Goal: Task Accomplishment & Management: Use online tool/utility

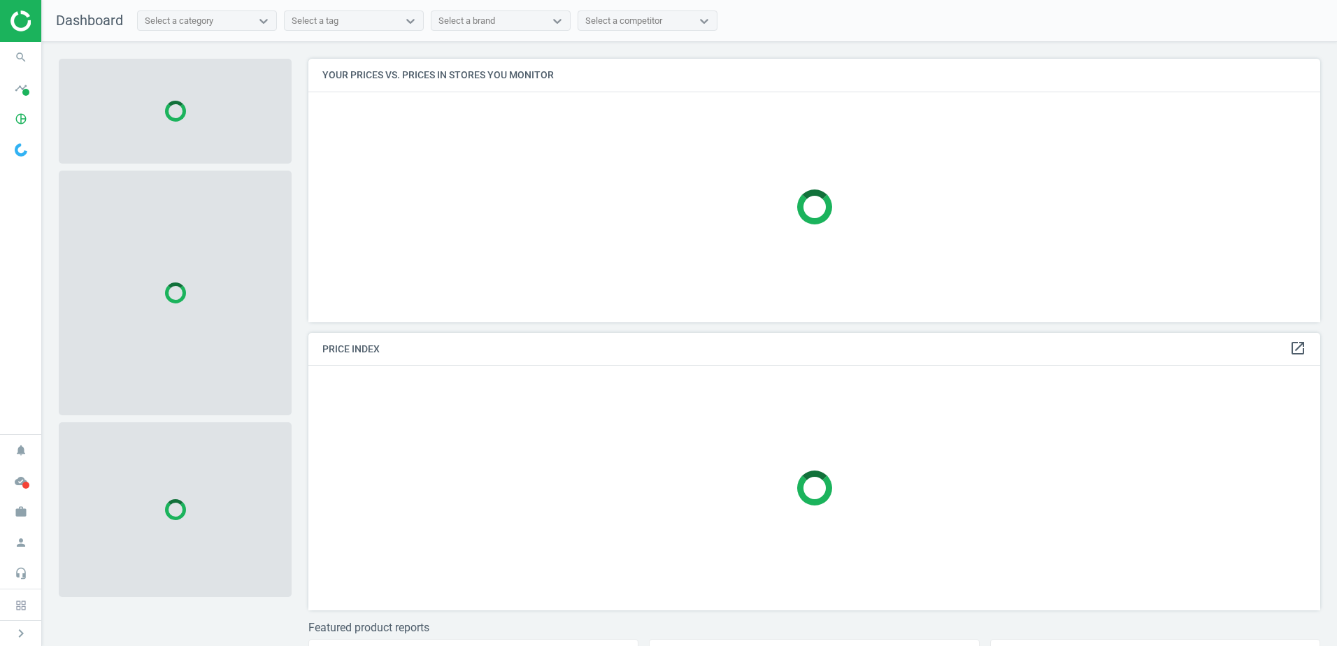
scroll to position [285, 1023]
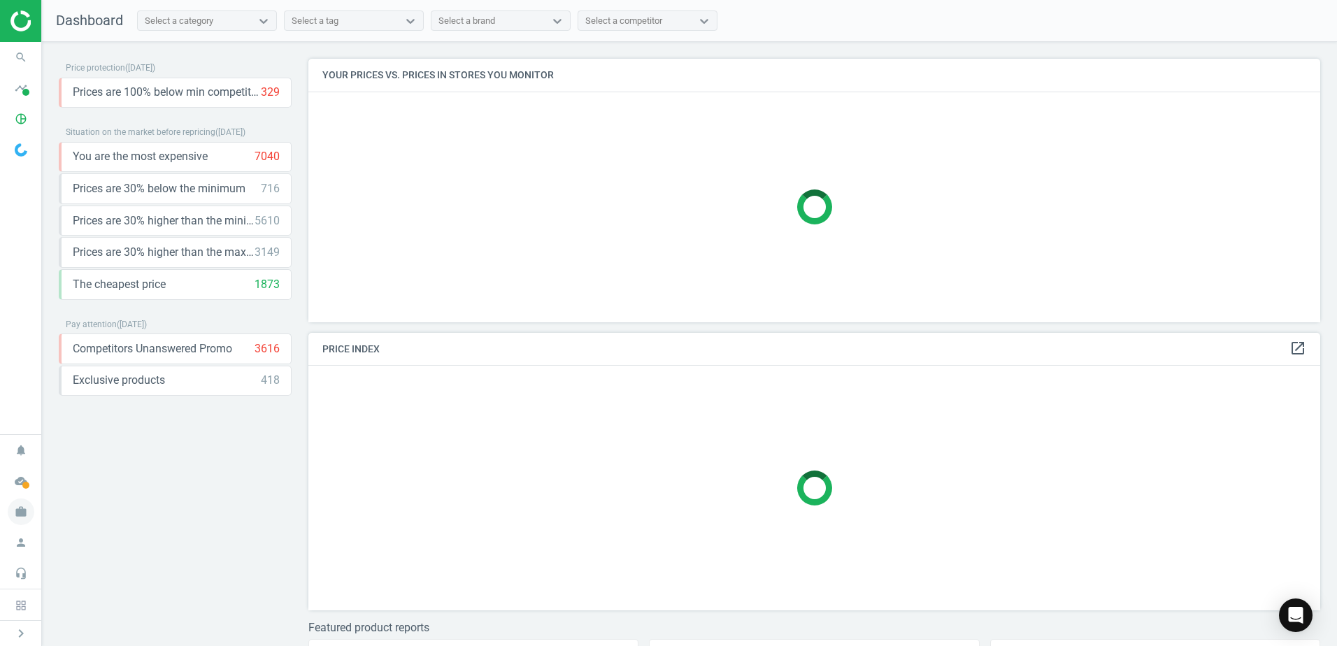
click at [25, 513] on icon "work" at bounding box center [21, 512] width 27 height 27
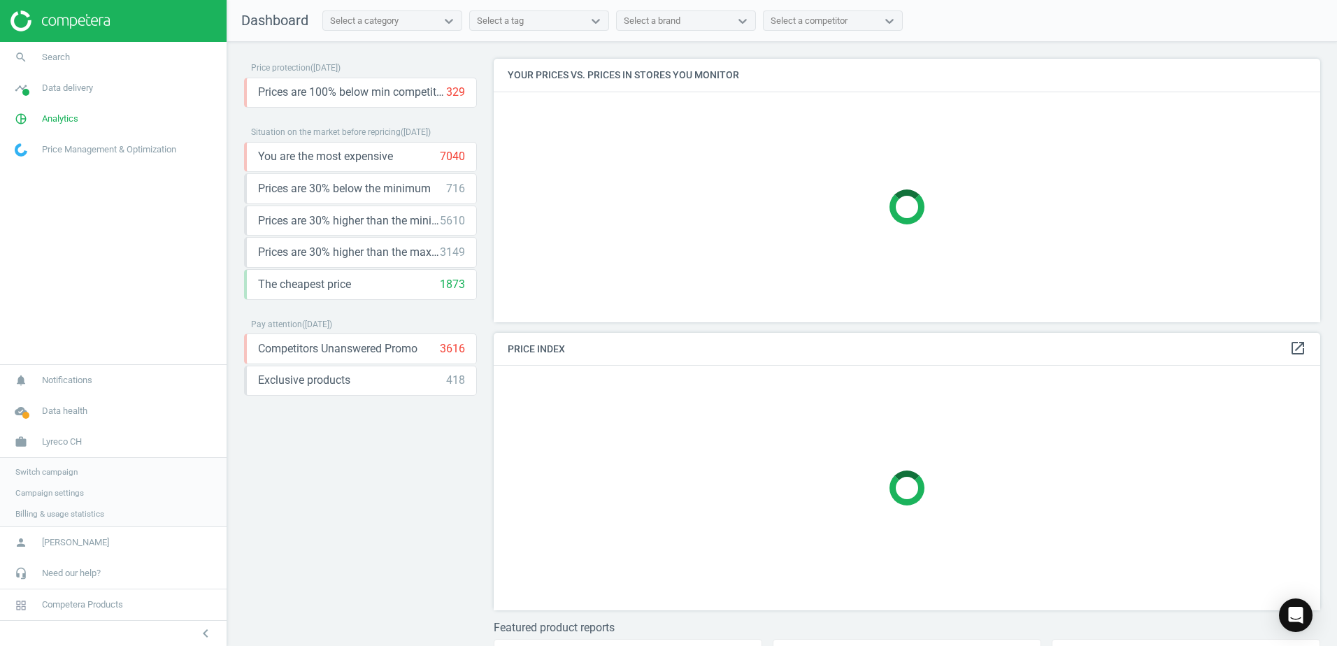
scroll to position [285, 838]
click at [45, 469] on span "Switch campaign" at bounding box center [46, 470] width 62 height 11
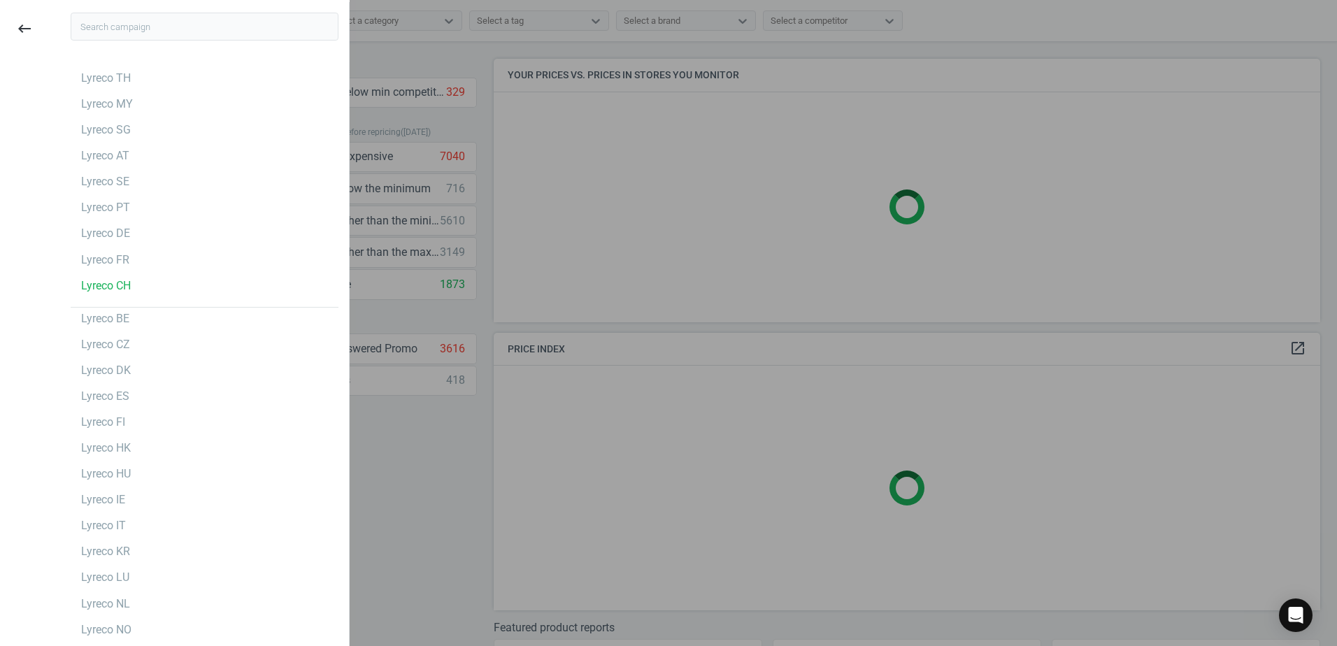
click at [162, 27] on input "text" at bounding box center [205, 27] width 268 height 28
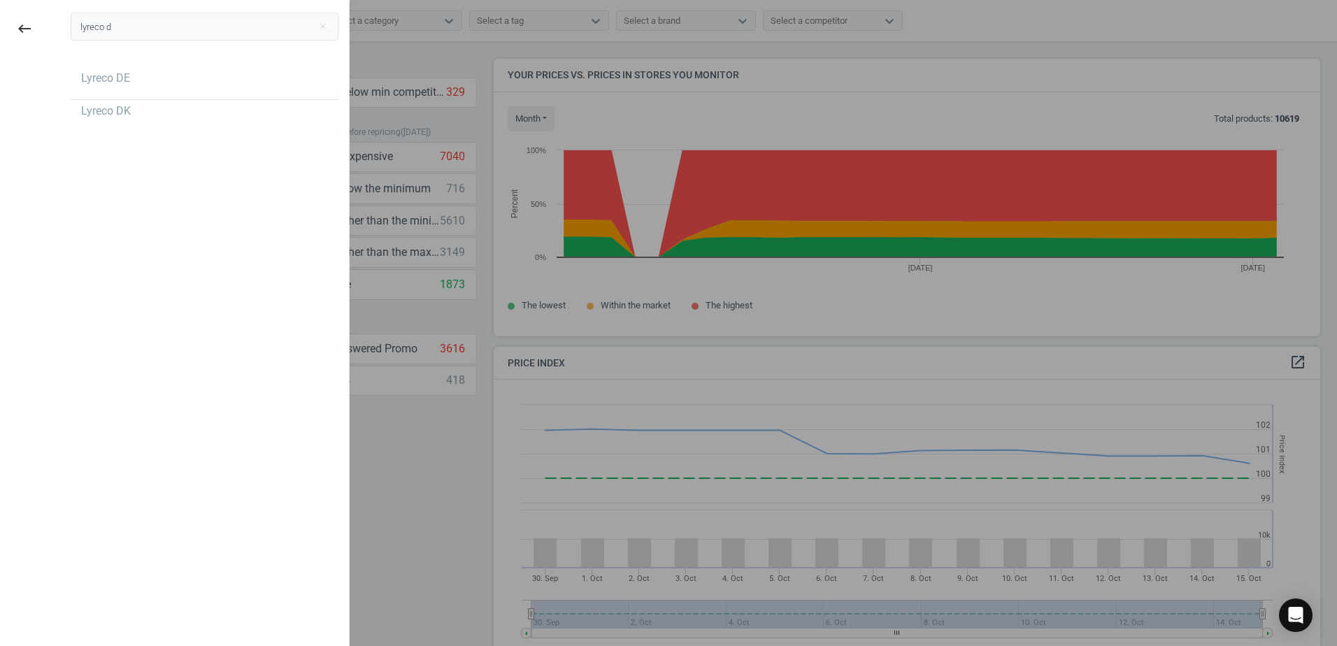
scroll to position [343, 838]
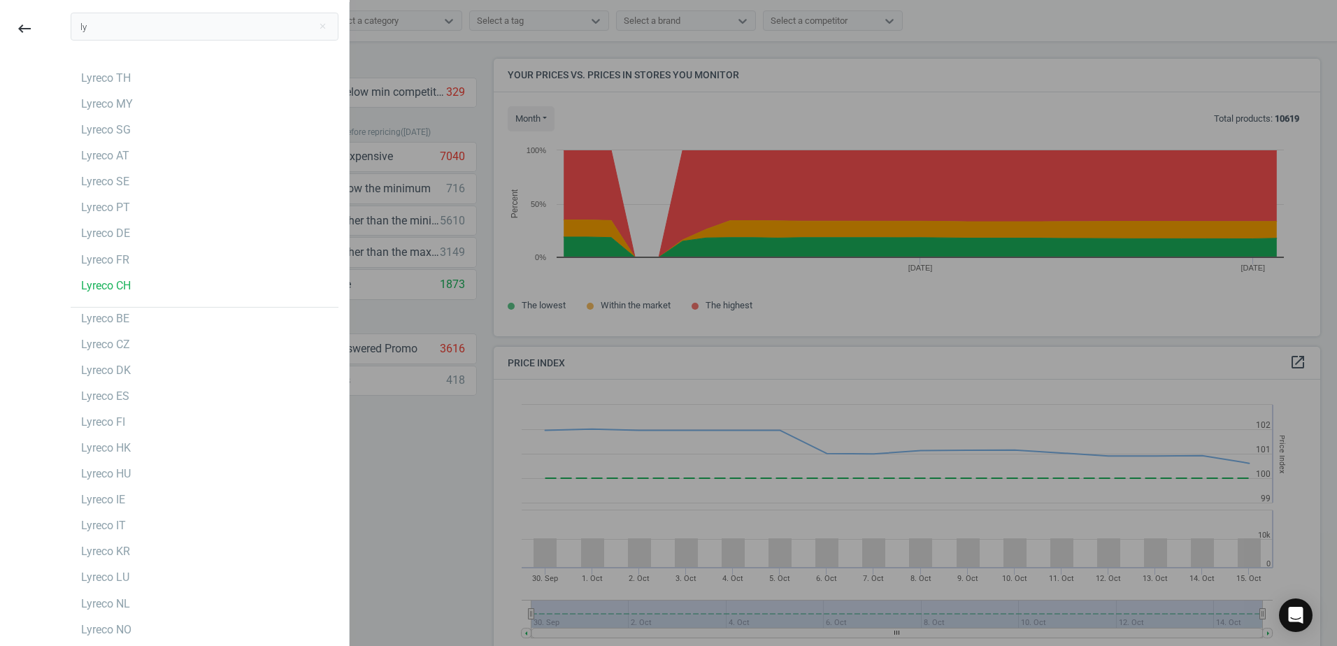
type input "l"
click at [110, 228] on div "Lyreco DE" at bounding box center [105, 231] width 49 height 15
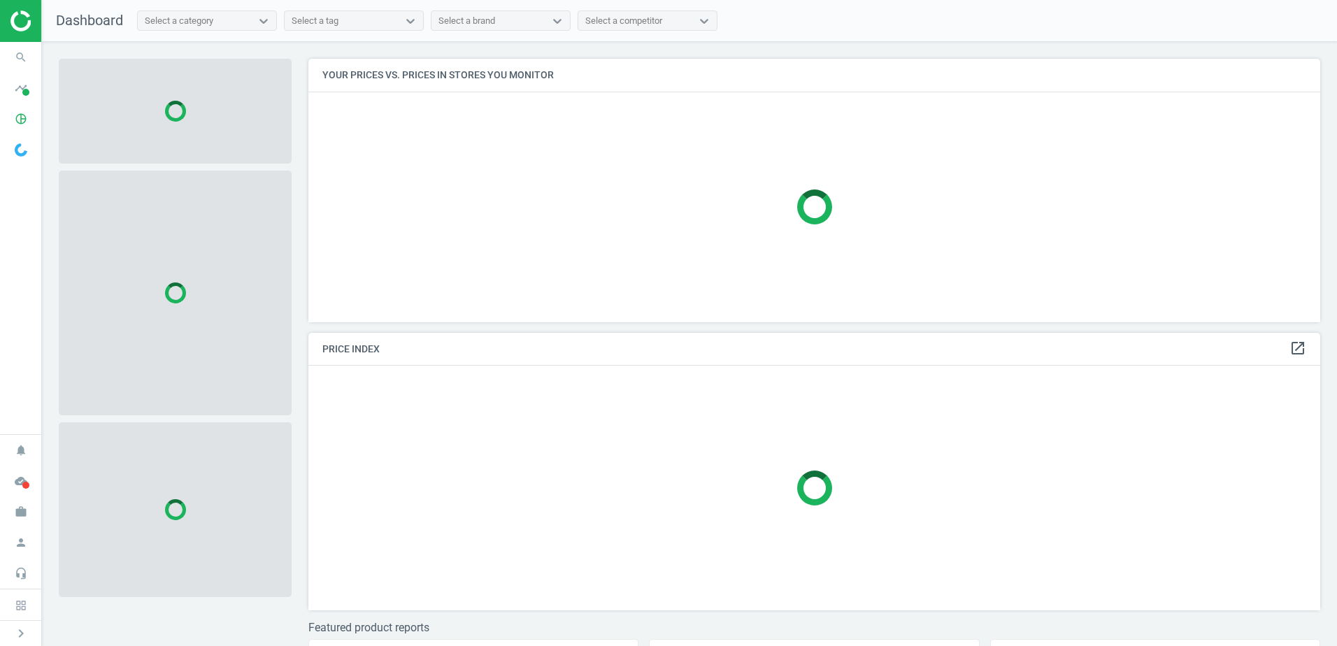
scroll to position [285, 1023]
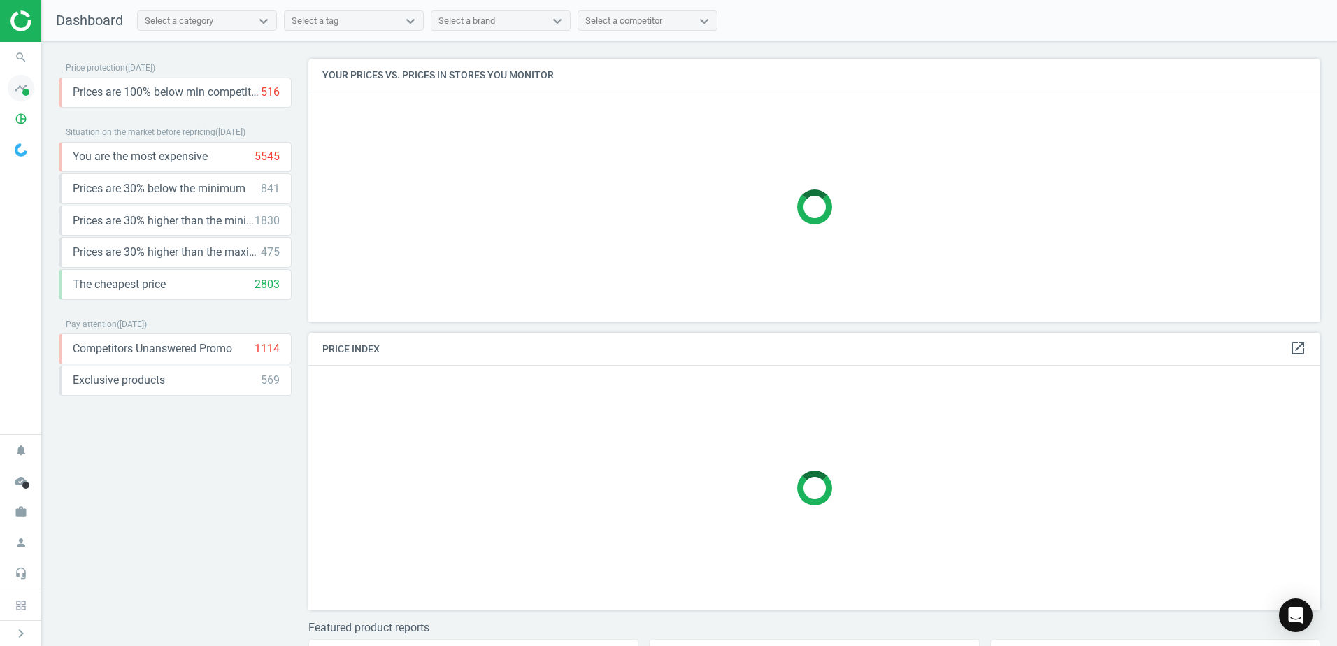
click at [11, 86] on icon "timeline" at bounding box center [21, 88] width 27 height 27
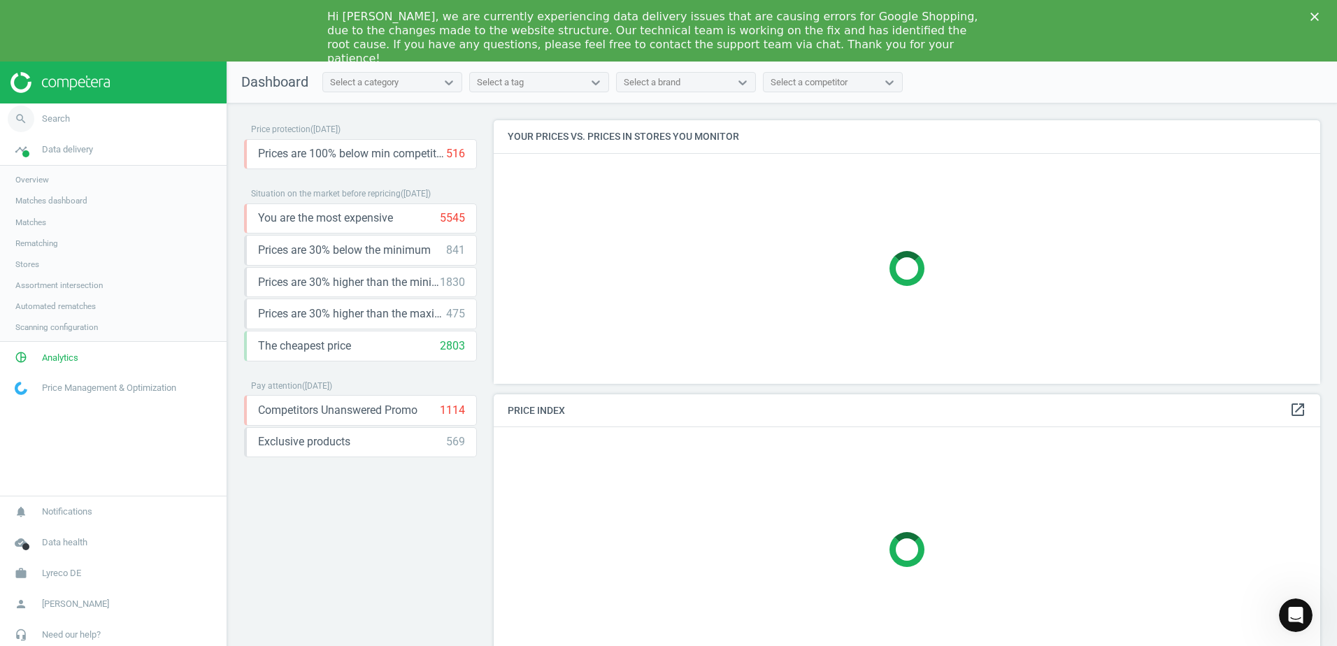
scroll to position [0, 0]
click at [43, 178] on span "Overview" at bounding box center [32, 179] width 34 height 11
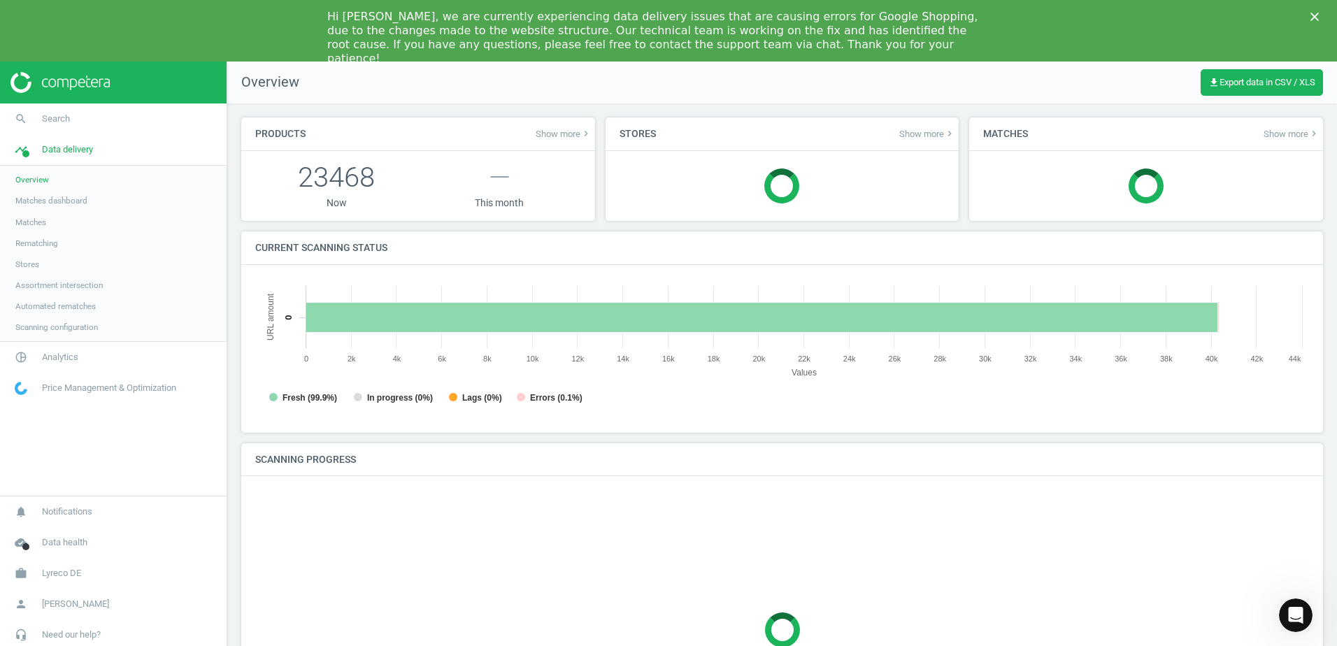
scroll to position [301, 1065]
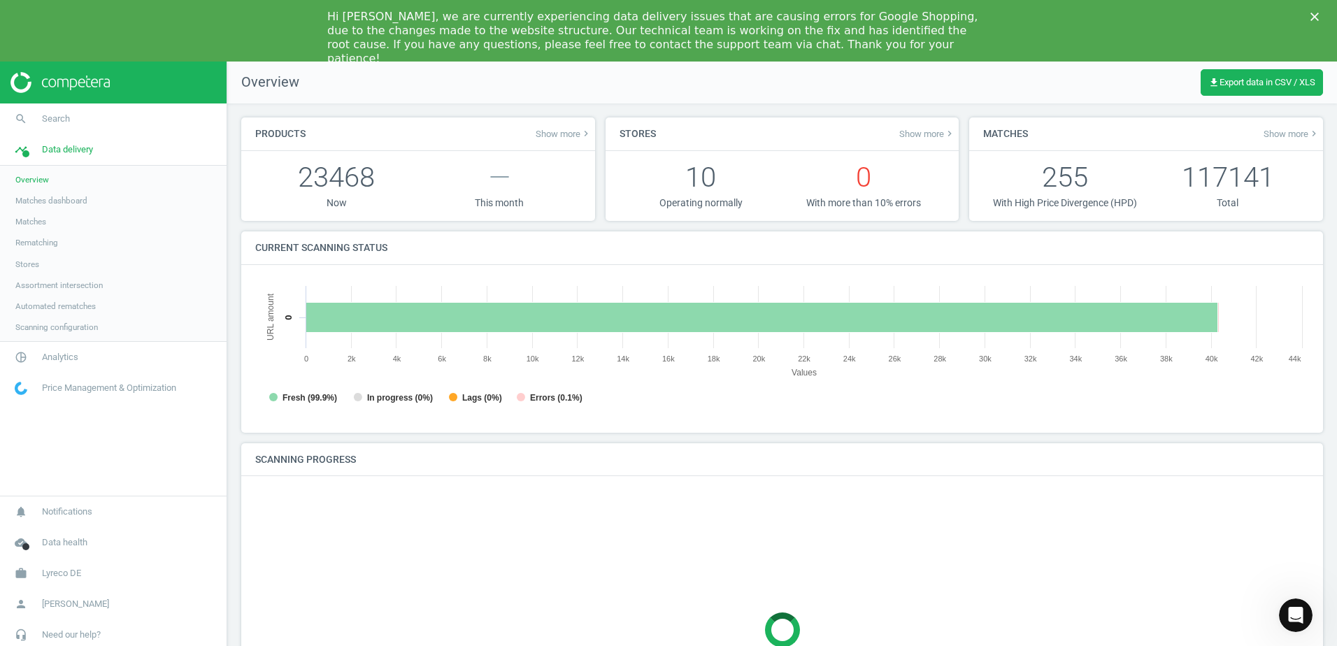
click at [1313, 17] on icon "Close" at bounding box center [1314, 17] width 8 height 8
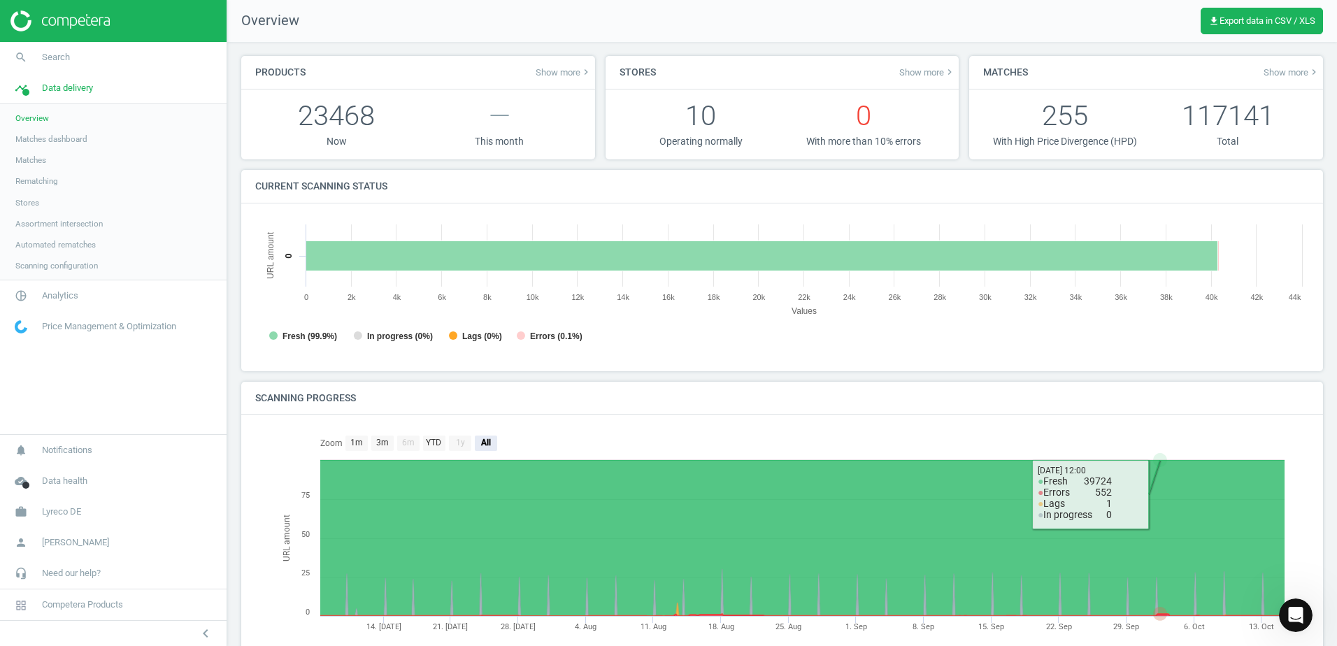
scroll to position [7, 7]
click at [61, 517] on span "Lyreco DE" at bounding box center [61, 512] width 39 height 13
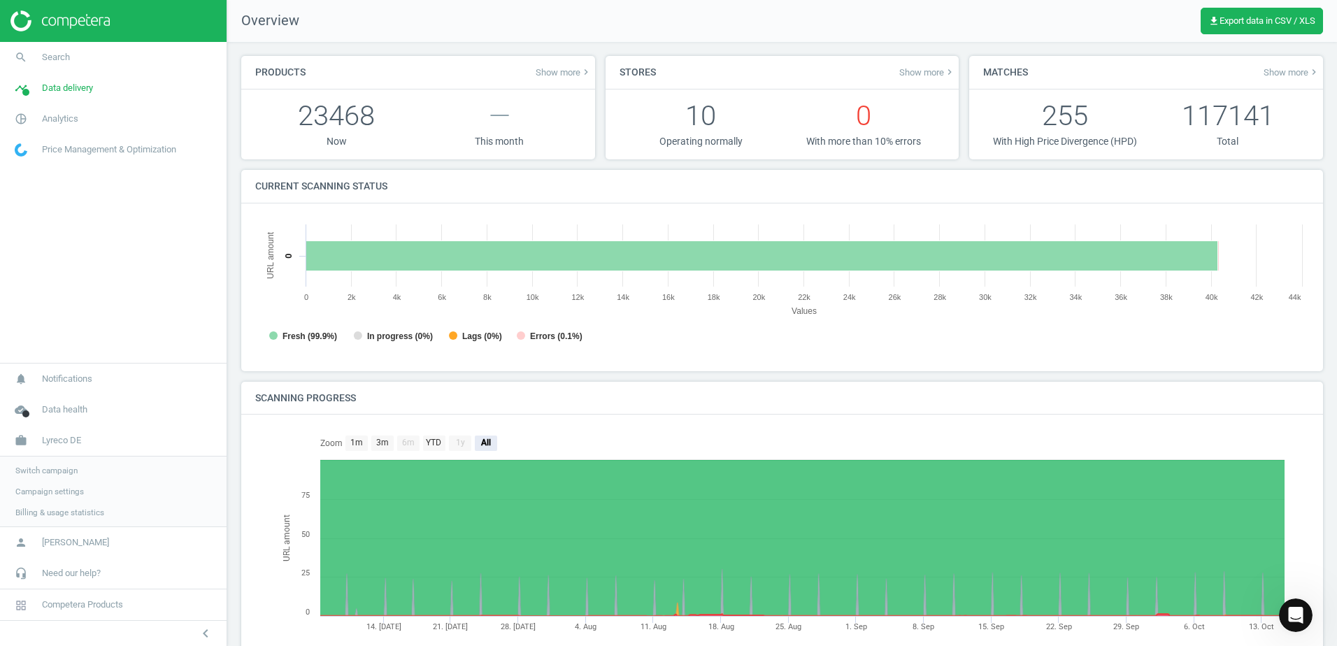
click at [62, 473] on span "Switch campaign" at bounding box center [46, 470] width 62 height 11
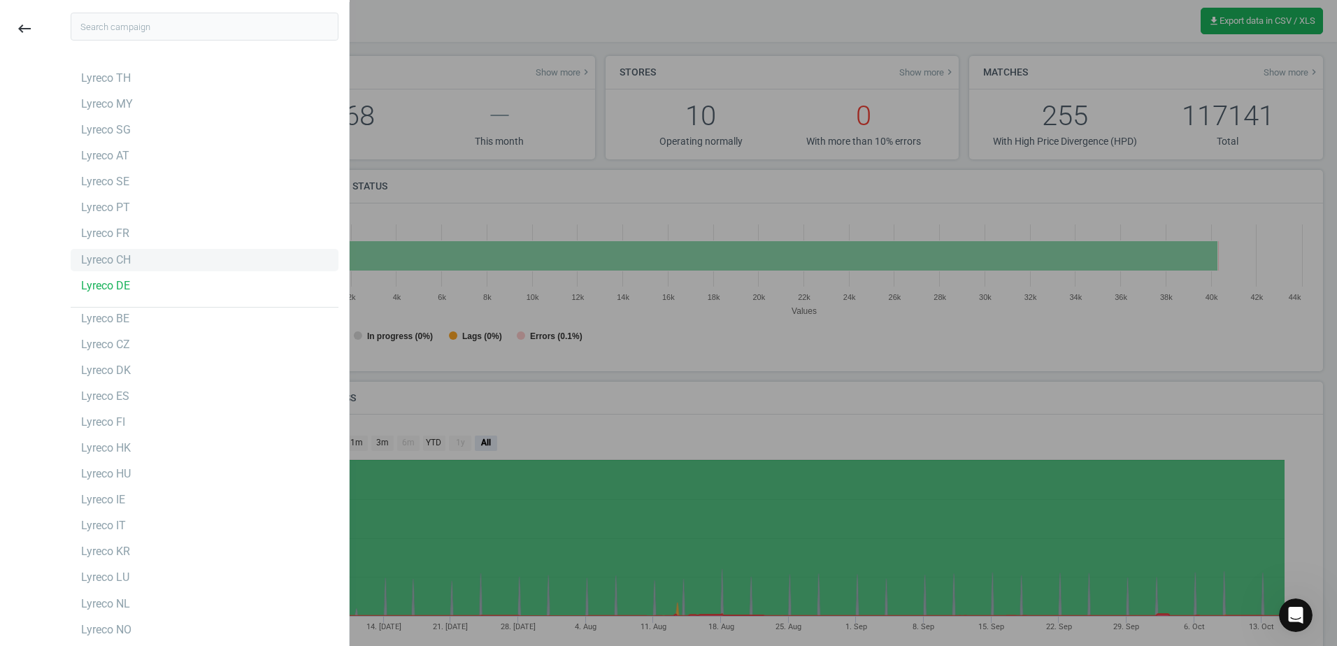
click at [167, 268] on div "Lyreco CH" at bounding box center [205, 260] width 268 height 22
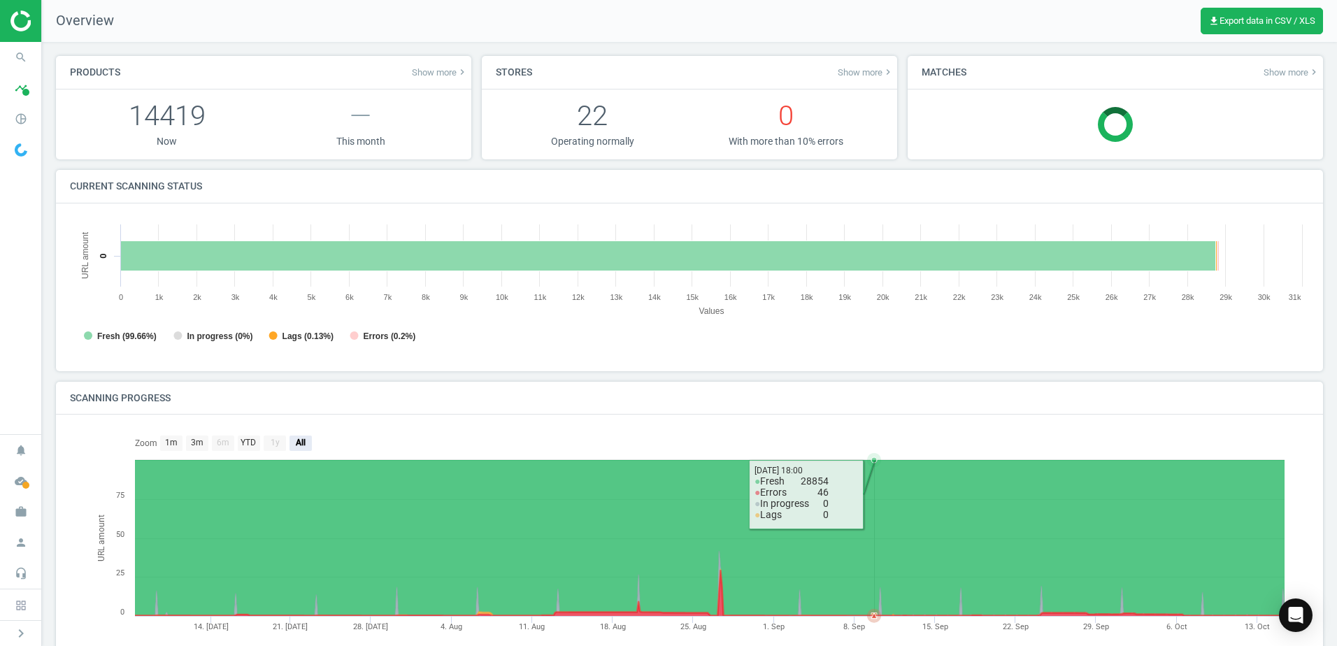
scroll to position [7, 7]
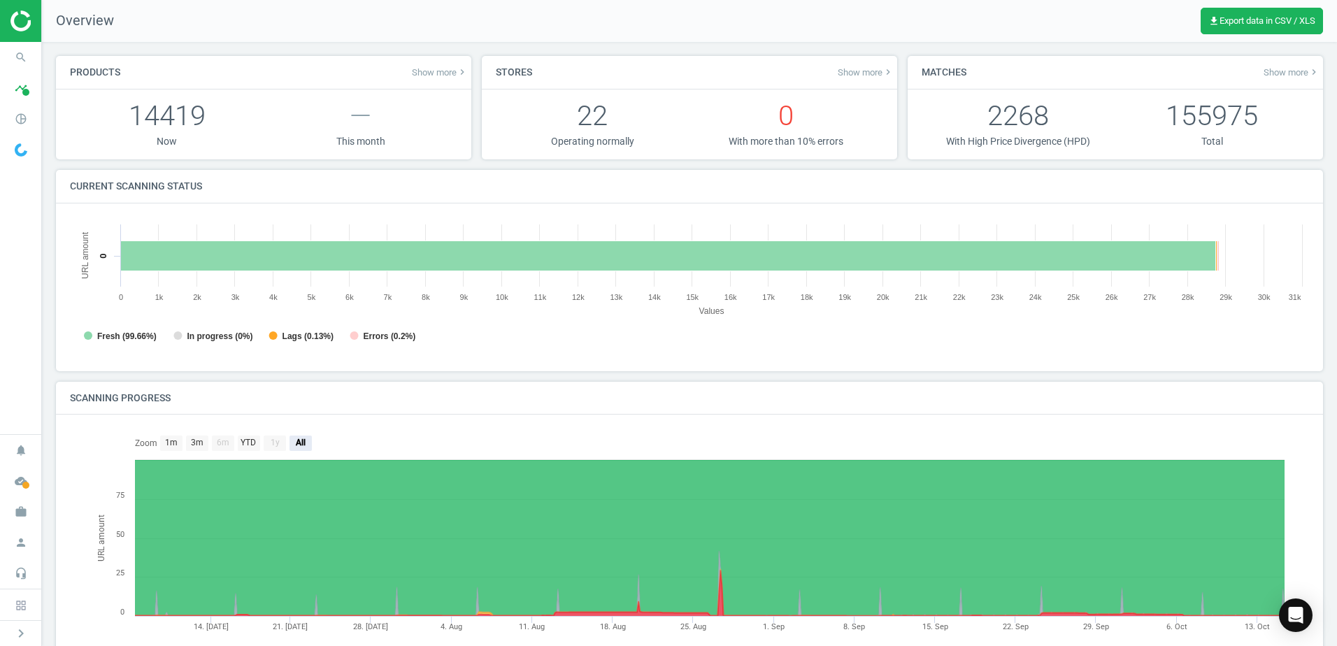
click at [1295, 71] on span "Show more keyboard_arrow_right" at bounding box center [1292, 71] width 56 height 11
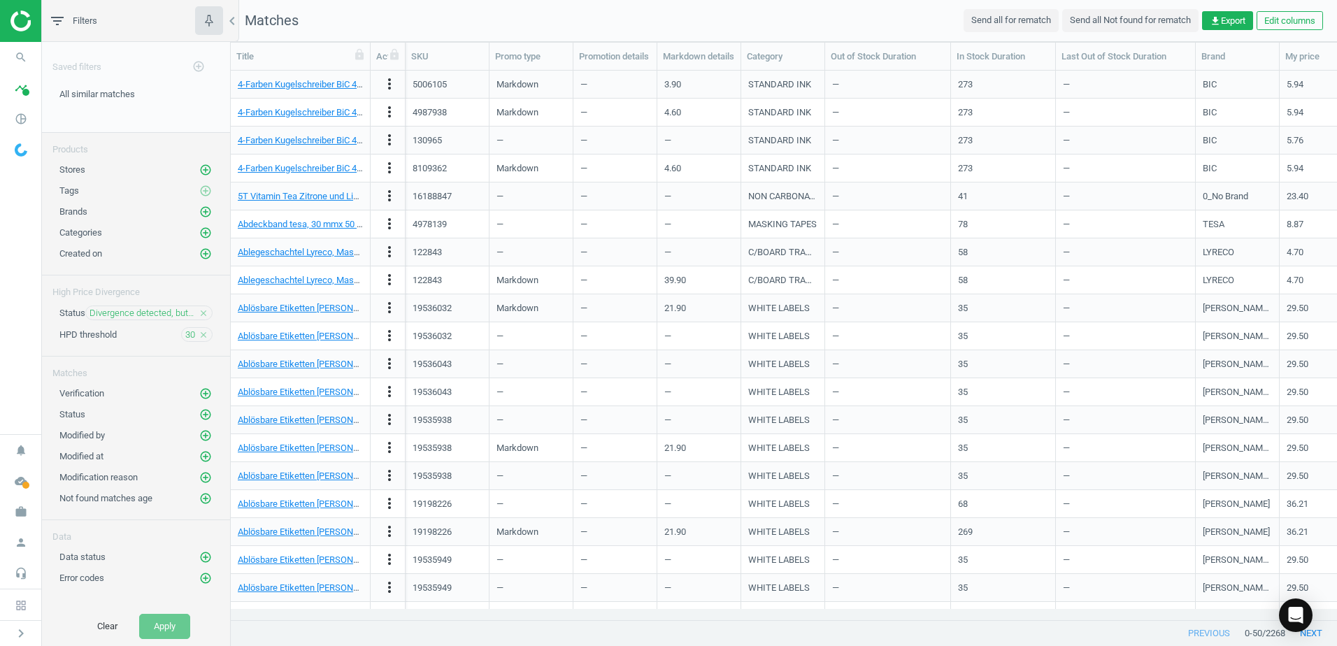
click at [201, 313] on icon "close" at bounding box center [204, 313] width 10 height 10
click at [206, 336] on icon "close" at bounding box center [204, 334] width 10 height 10
click at [208, 413] on icon "add_circle_outline" at bounding box center [205, 413] width 13 height 13
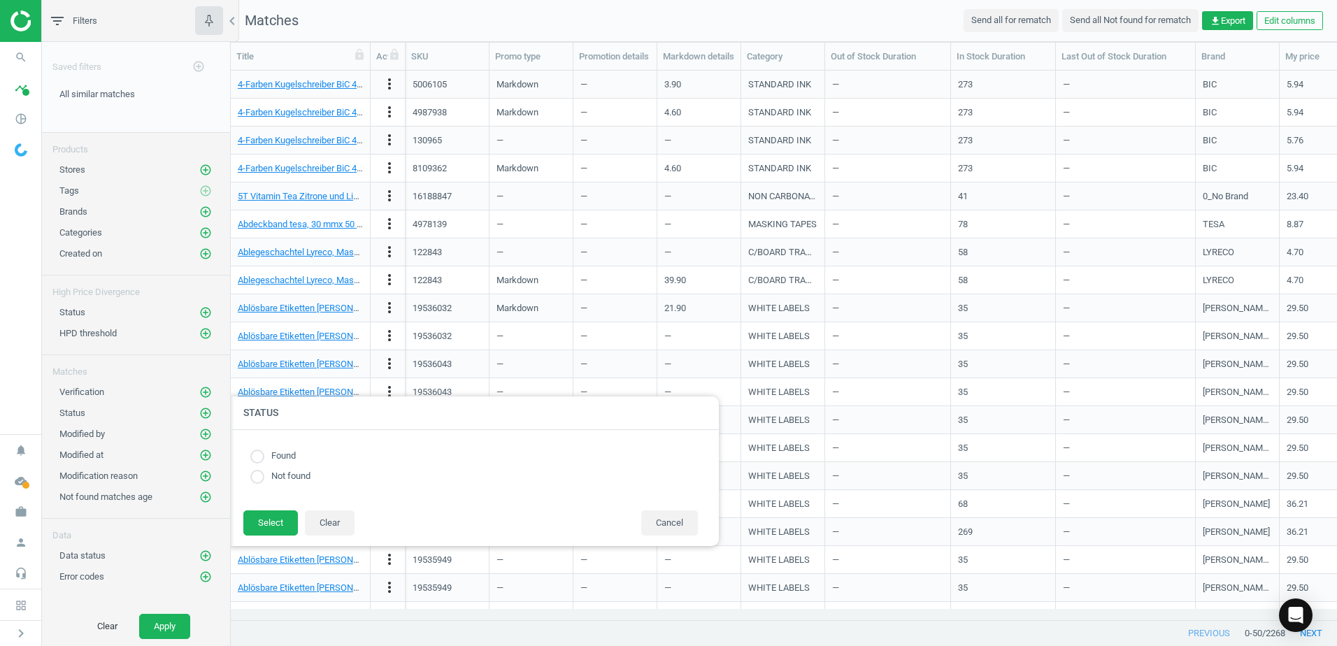
click at [266, 450] on label "Found" at bounding box center [279, 456] width 31 height 13
click at [257, 457] on input "radio" at bounding box center [257, 457] width 14 height 14
radio input "true"
click at [275, 529] on button "Select" at bounding box center [270, 522] width 55 height 25
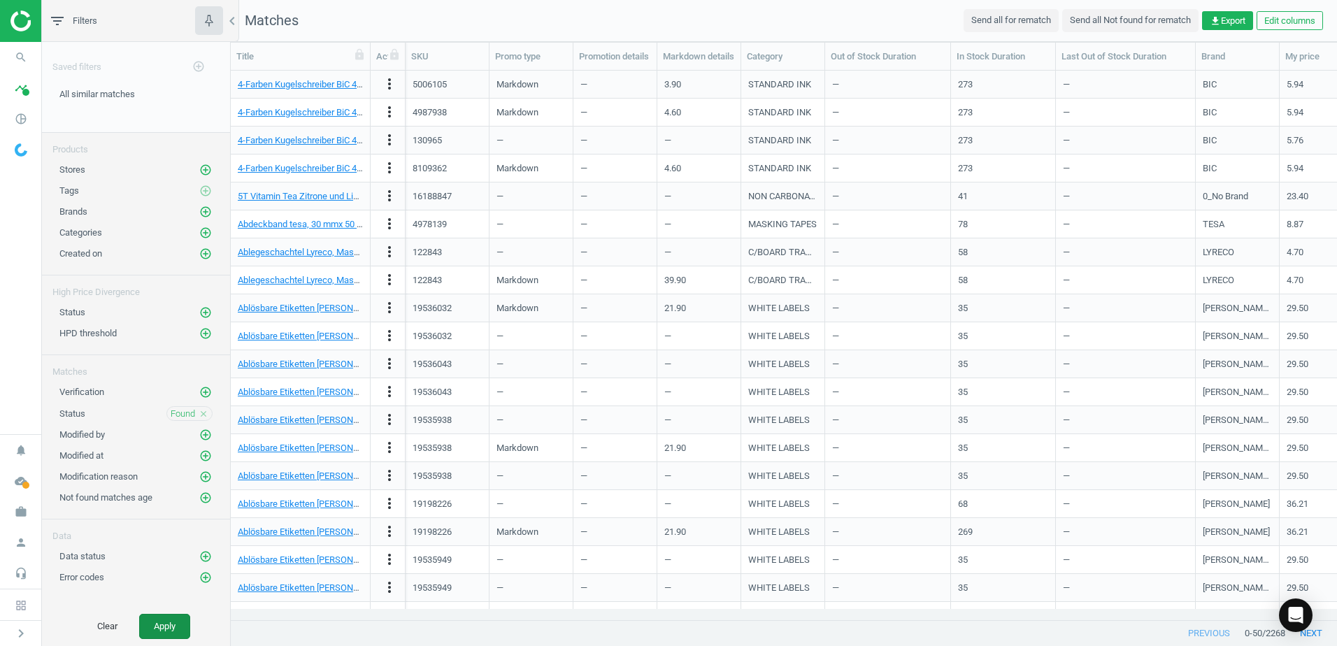
click at [169, 623] on button "Apply" at bounding box center [164, 626] width 51 height 25
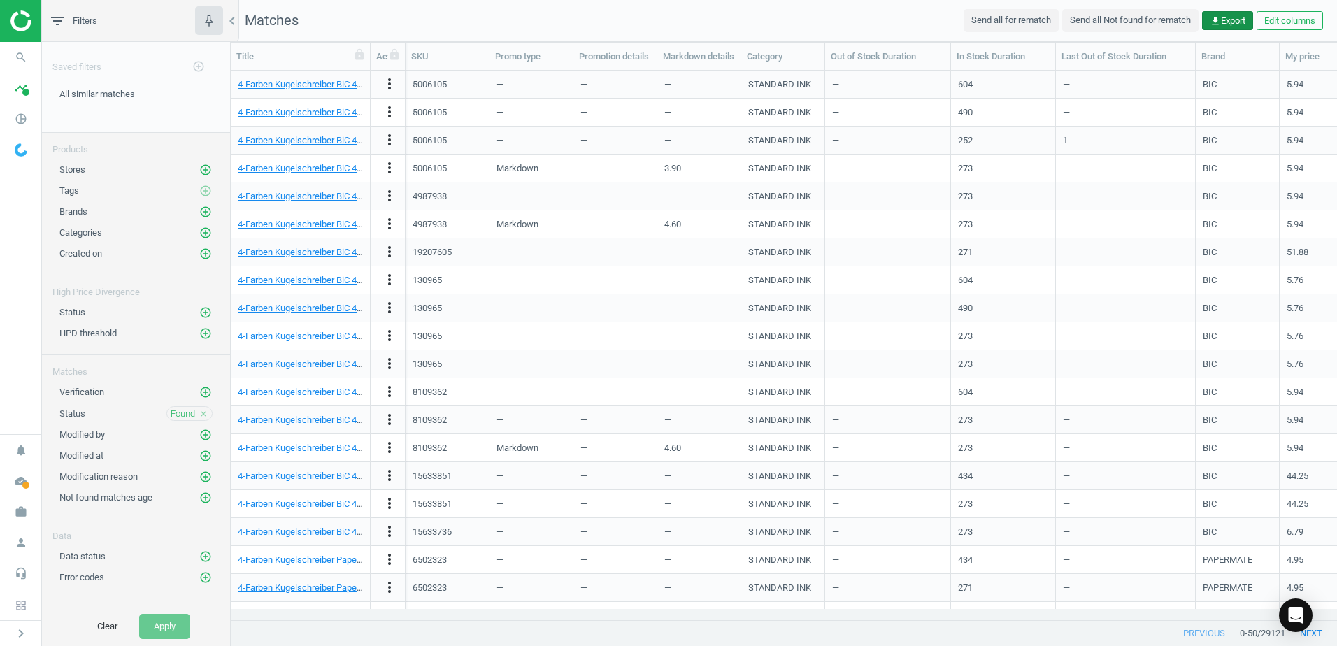
click at [1235, 20] on span "get_app Export" at bounding box center [1228, 21] width 36 height 13
click at [1117, 67] on button "insert_drive_file Report (Excel)" at bounding box center [1129, 75] width 243 height 27
click at [26, 85] on icon "timeline" at bounding box center [21, 88] width 27 height 27
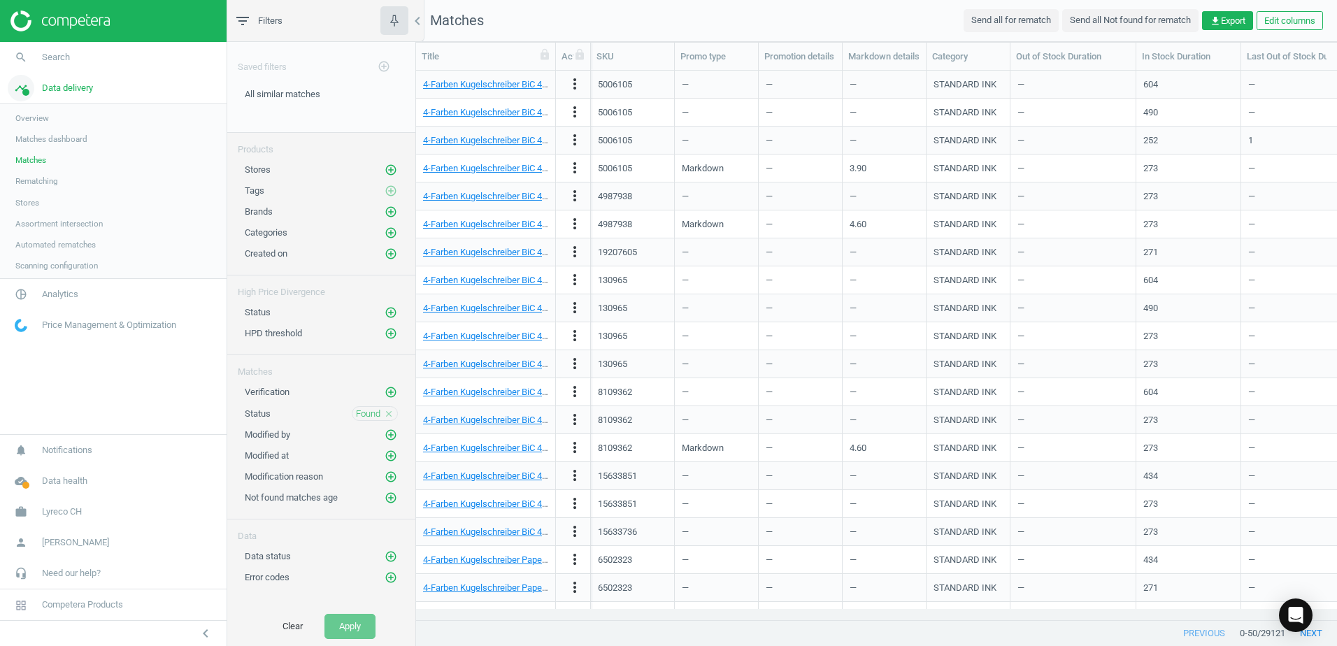
scroll to position [528, 910]
click at [55, 298] on span "Analytics" at bounding box center [60, 296] width 36 height 13
click at [31, 171] on span "Products" at bounding box center [31, 169] width 33 height 11
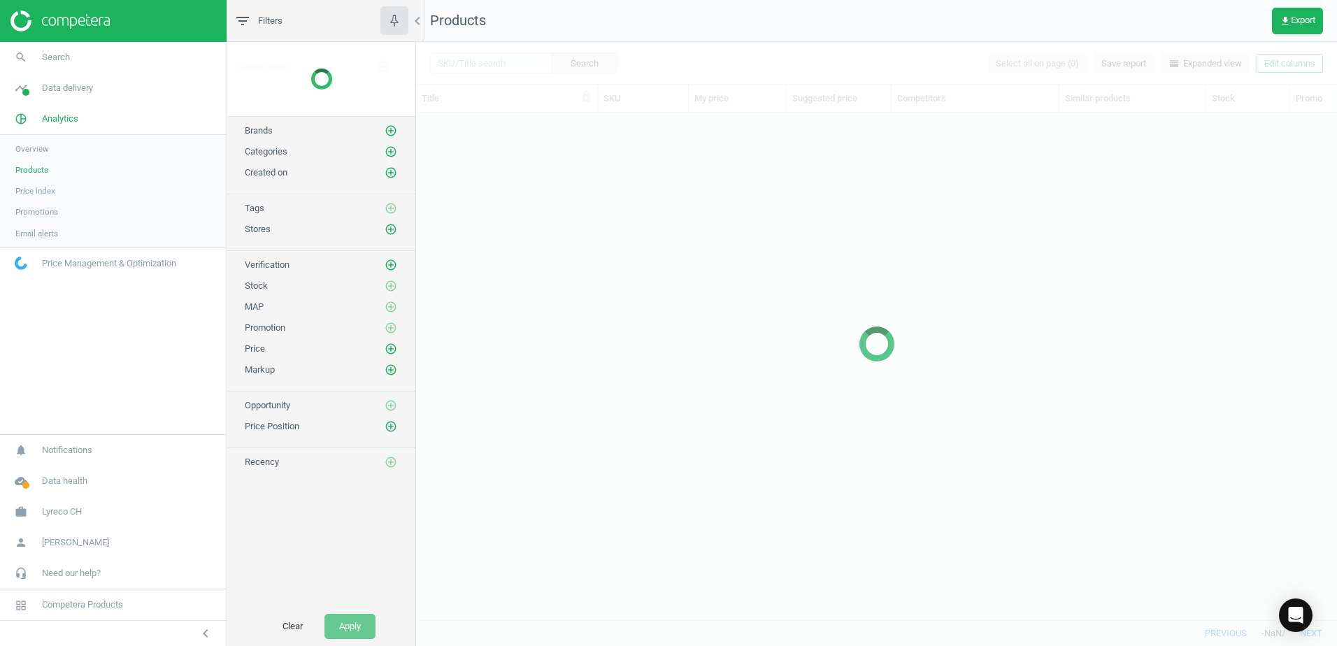
scroll to position [486, 910]
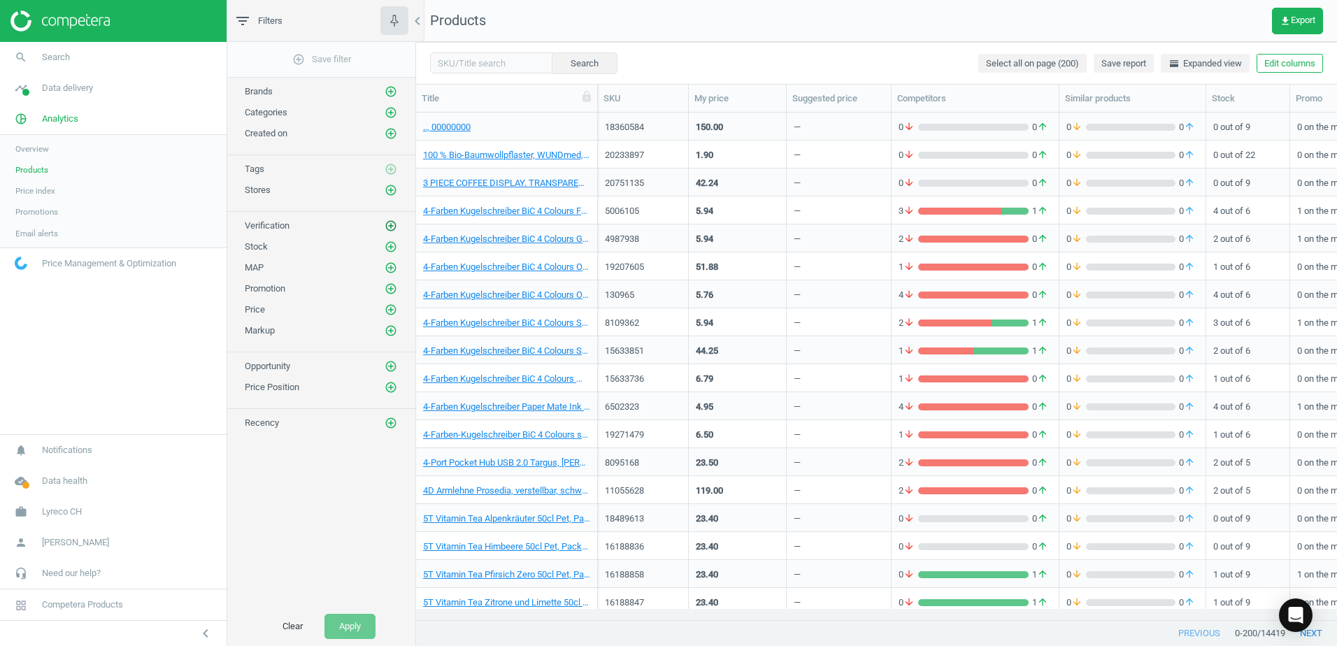
click at [388, 222] on icon "add_circle_outline" at bounding box center [391, 226] width 13 height 13
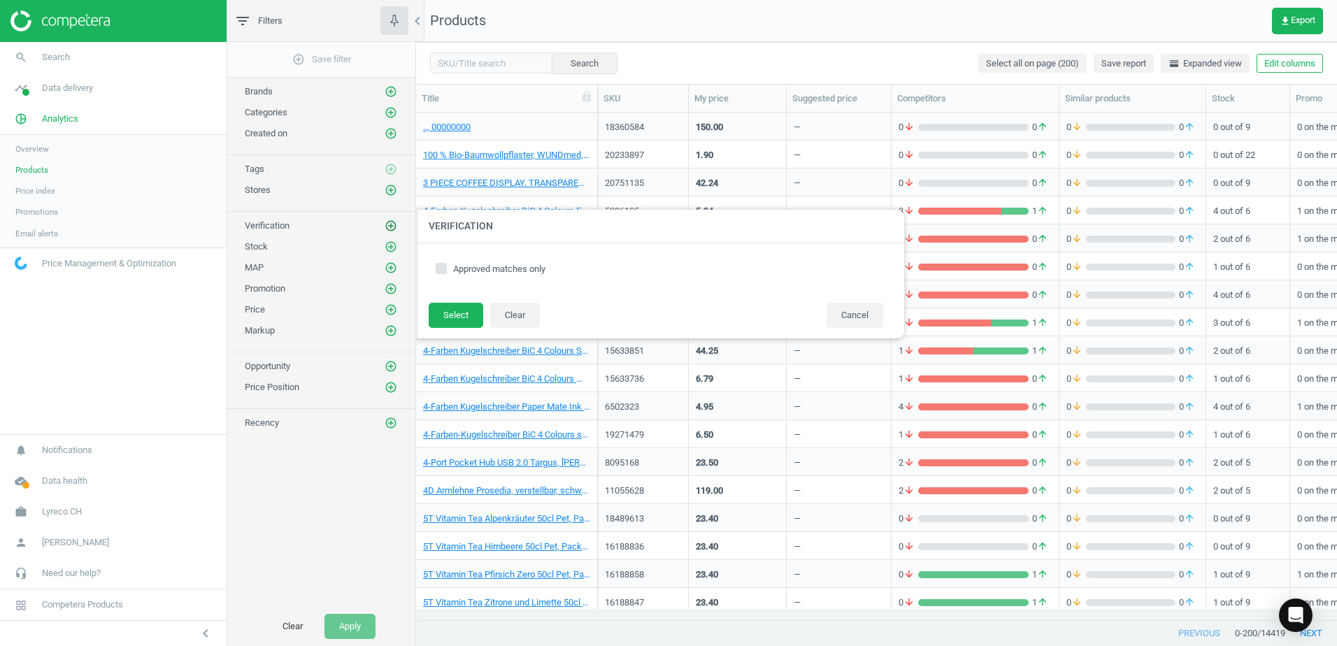
click at [387, 223] on icon "add_circle_outline" at bounding box center [391, 226] width 13 height 13
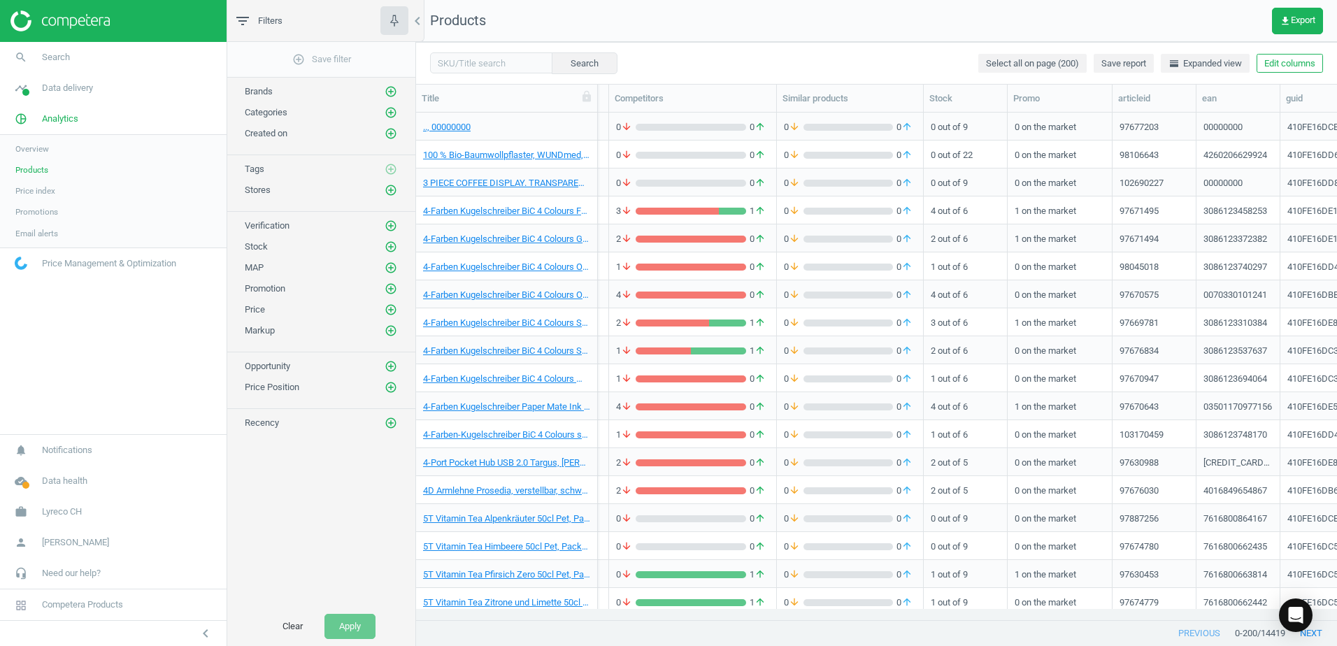
scroll to position [0, 0]
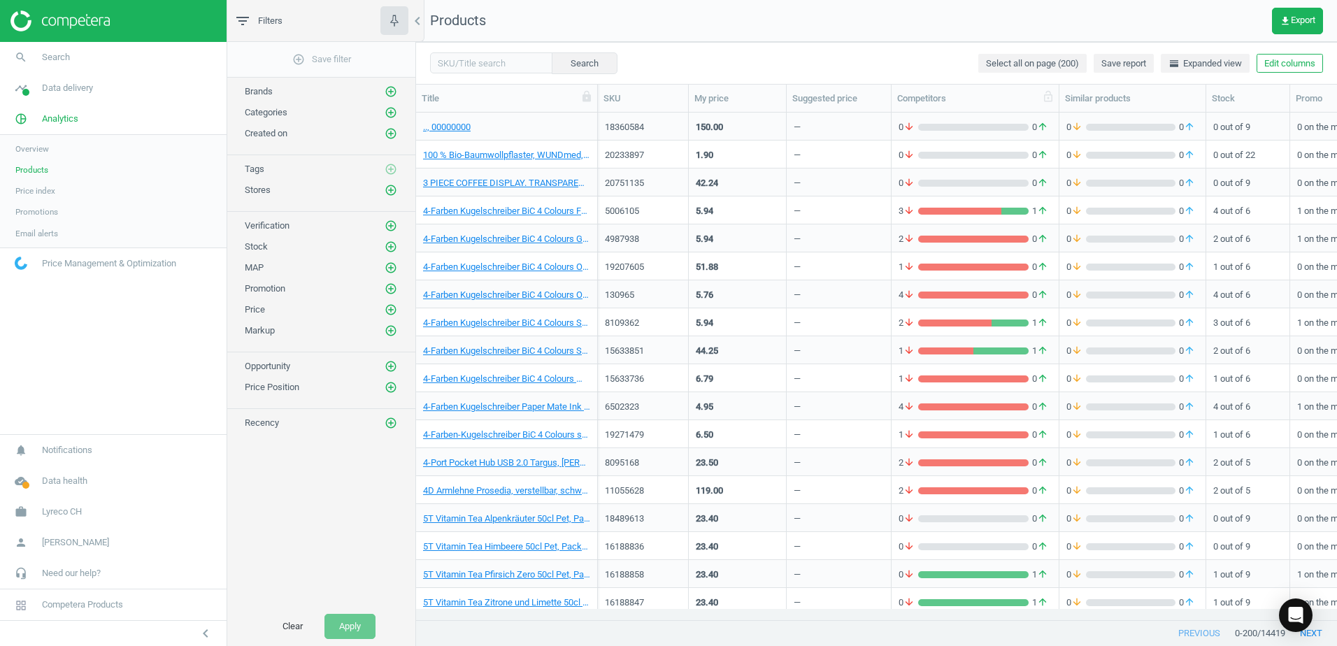
click at [962, 96] on div "Competitors" at bounding box center [975, 98] width 156 height 13
click at [394, 244] on icon "add_circle_outline" at bounding box center [391, 247] width 13 height 13
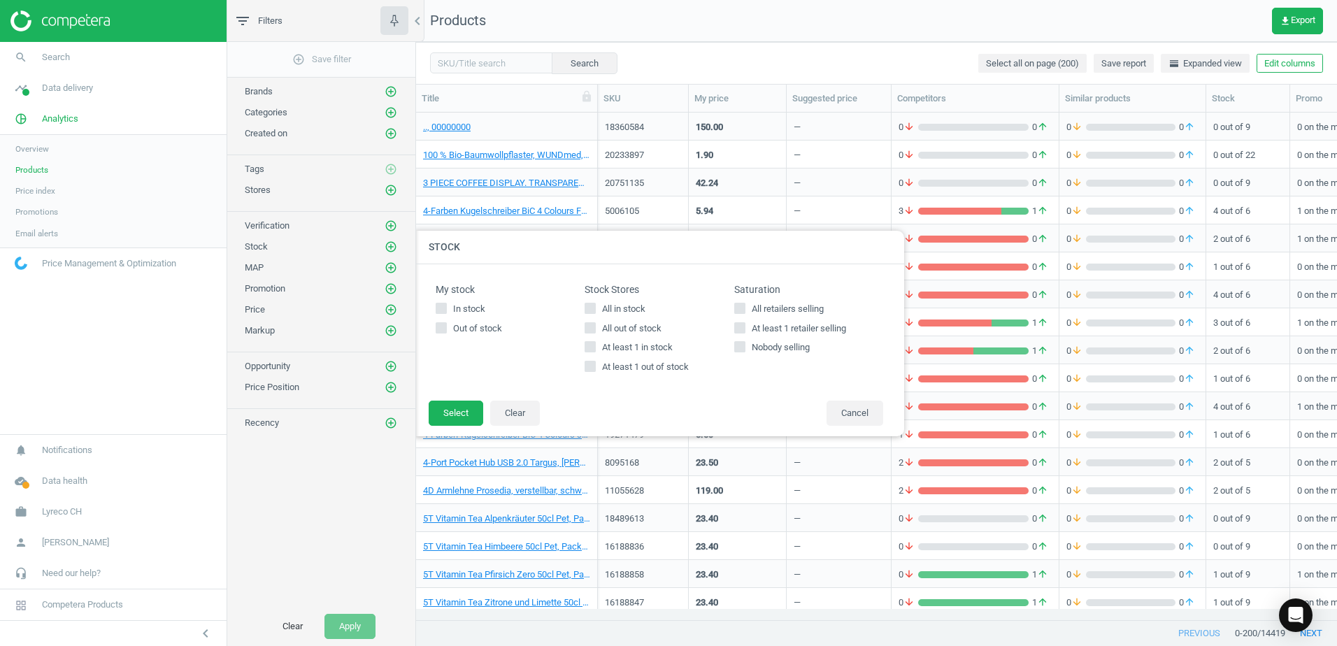
click at [781, 327] on span "At least 1 retailer selling" at bounding box center [799, 328] width 100 height 13
click at [744, 327] on input "At least 1 retailer selling" at bounding box center [739, 327] width 9 height 9
checkbox input "true"
click at [464, 408] on button "Select" at bounding box center [456, 413] width 55 height 25
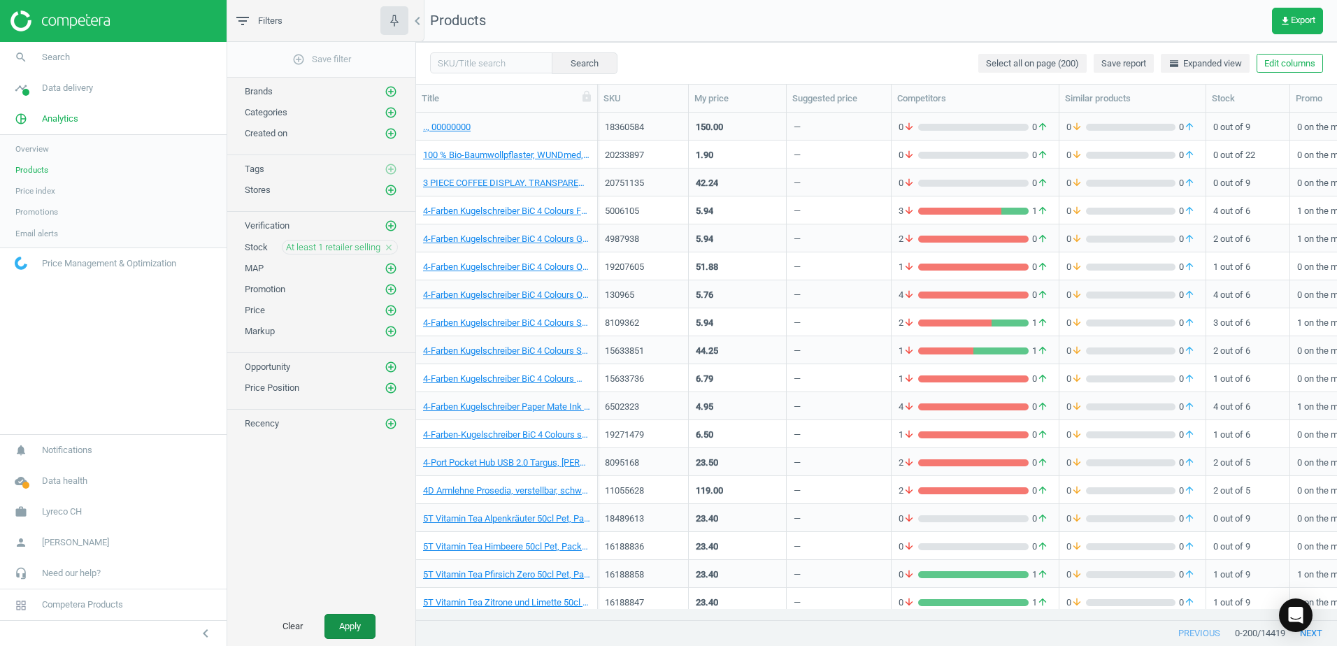
click at [360, 624] on button "Apply" at bounding box center [349, 626] width 51 height 25
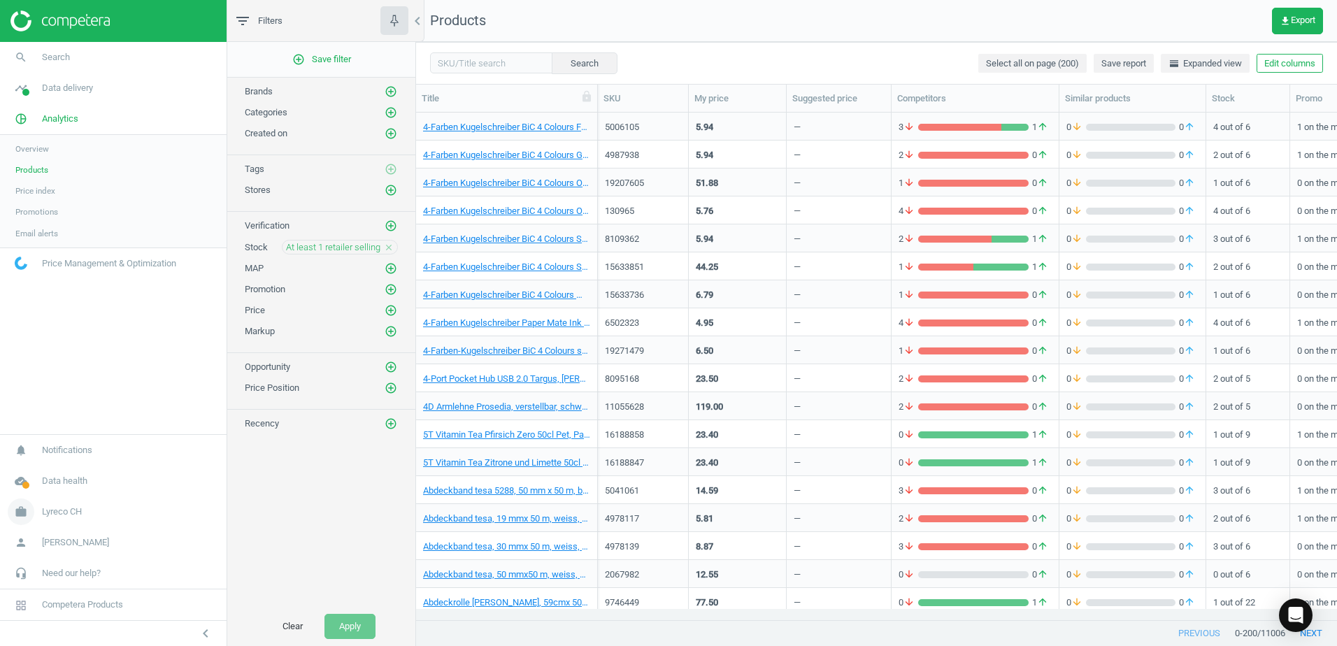
click at [29, 511] on icon "work" at bounding box center [21, 512] width 27 height 27
click at [81, 468] on link "Switch campaign" at bounding box center [113, 470] width 227 height 21
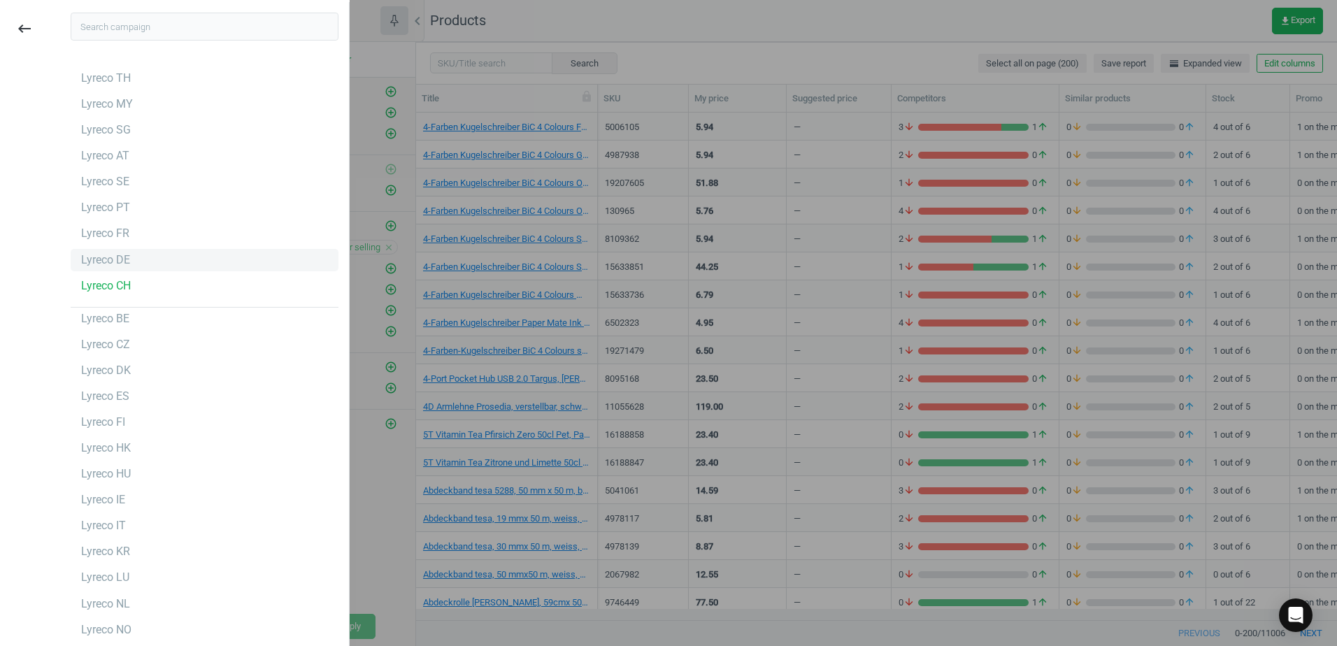
click at [138, 264] on div "Lyreco DE" at bounding box center [205, 260] width 268 height 22
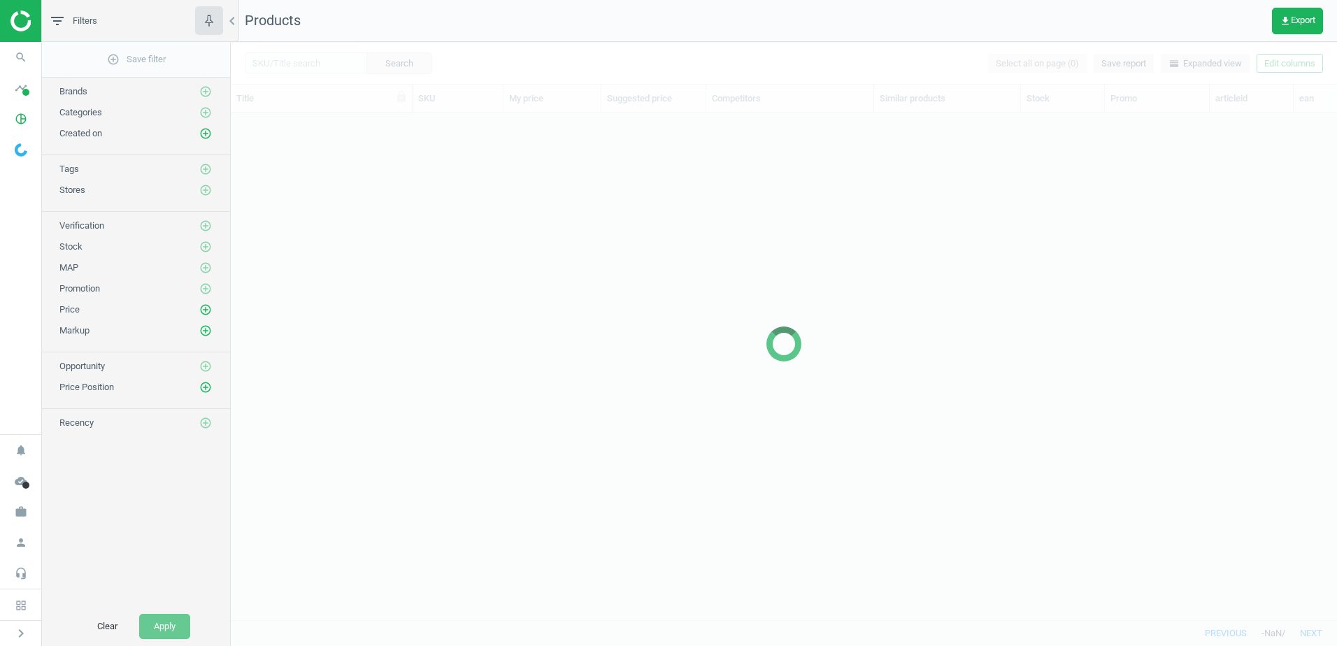
scroll to position [486, 1096]
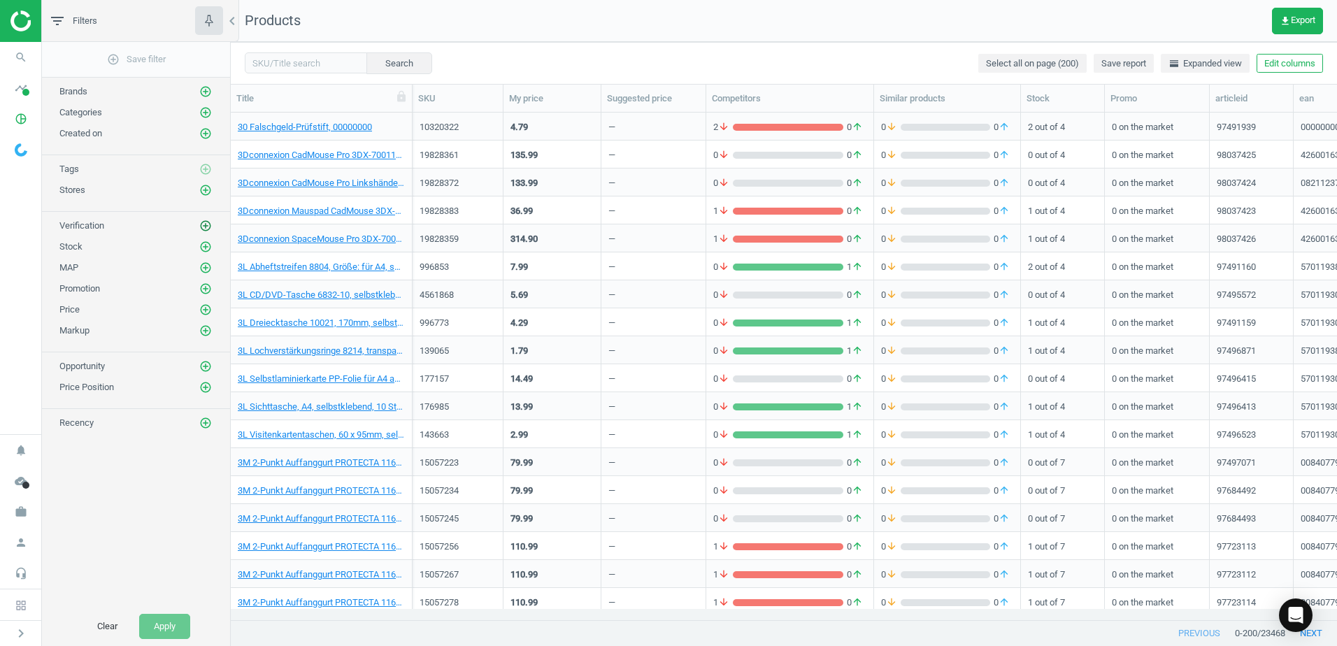
click at [203, 222] on icon "add_circle_outline" at bounding box center [205, 226] width 13 height 13
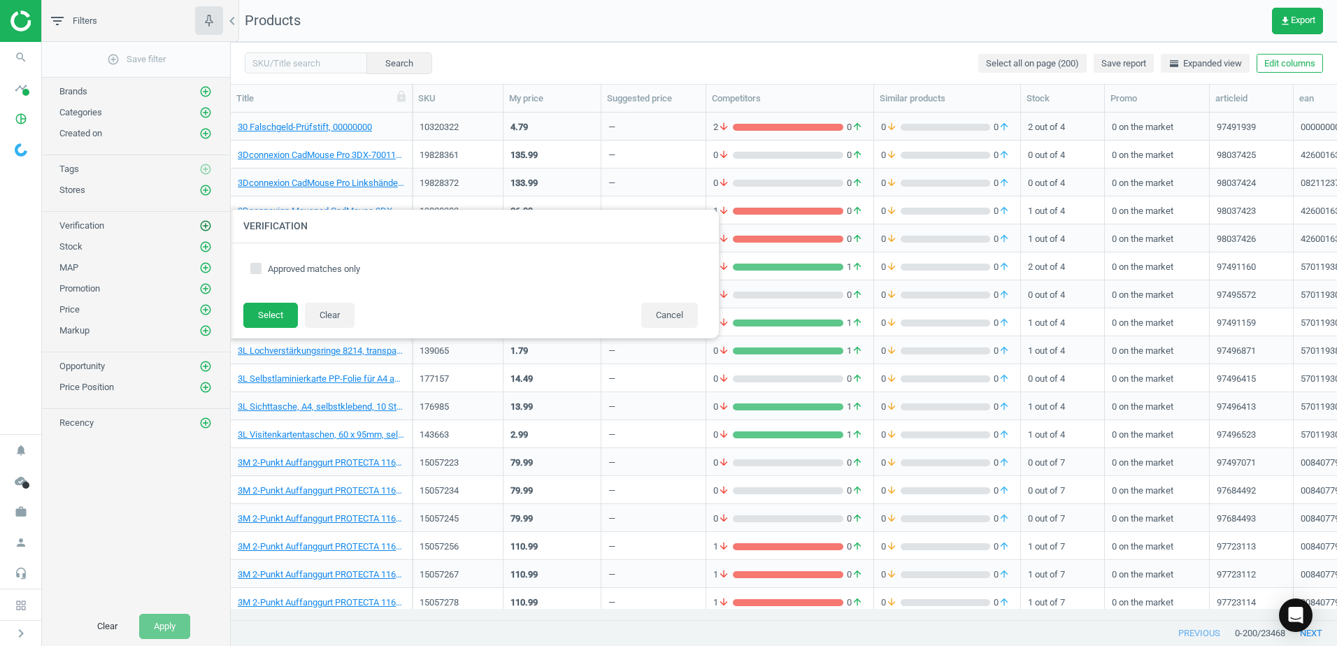
click at [202, 222] on icon "add_circle_outline" at bounding box center [205, 226] width 13 height 13
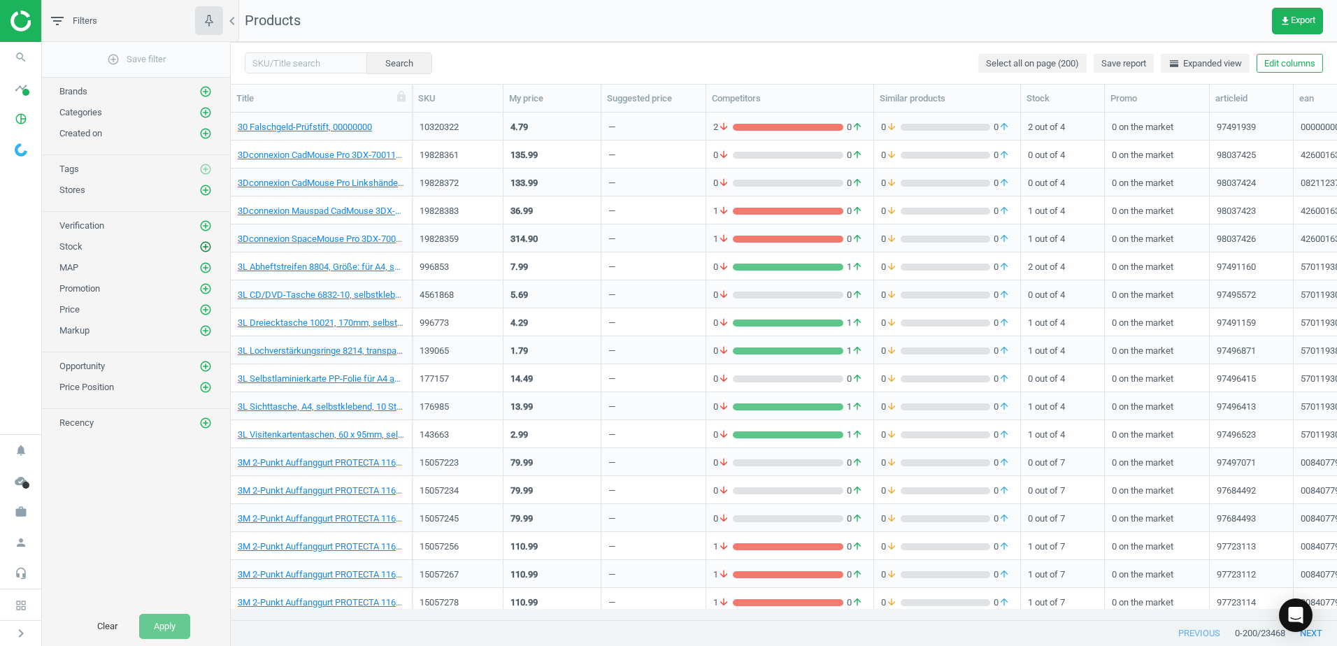
click at [206, 247] on icon "add_circle_outline" at bounding box center [205, 247] width 13 height 13
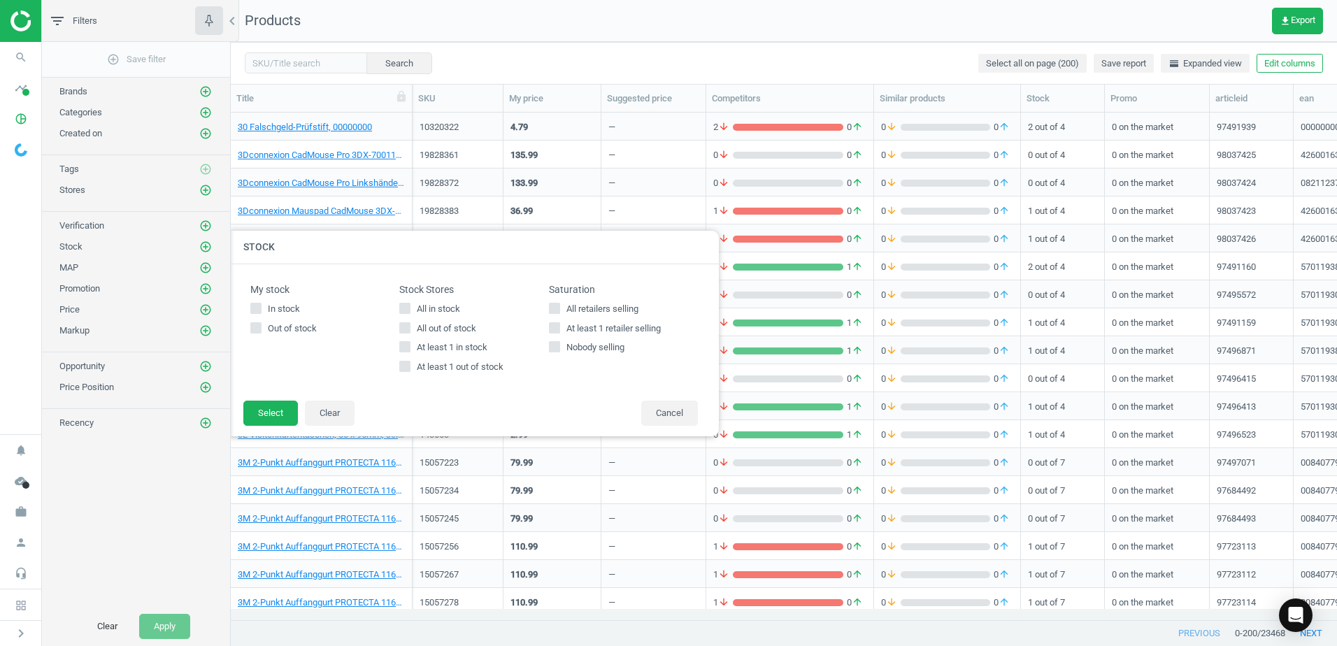
click at [610, 329] on span "At least 1 retailer selling" at bounding box center [614, 328] width 100 height 13
click at [559, 329] on input "At least 1 retailer selling" at bounding box center [554, 327] width 9 height 9
checkbox input "true"
click at [264, 411] on button "Select" at bounding box center [270, 413] width 55 height 25
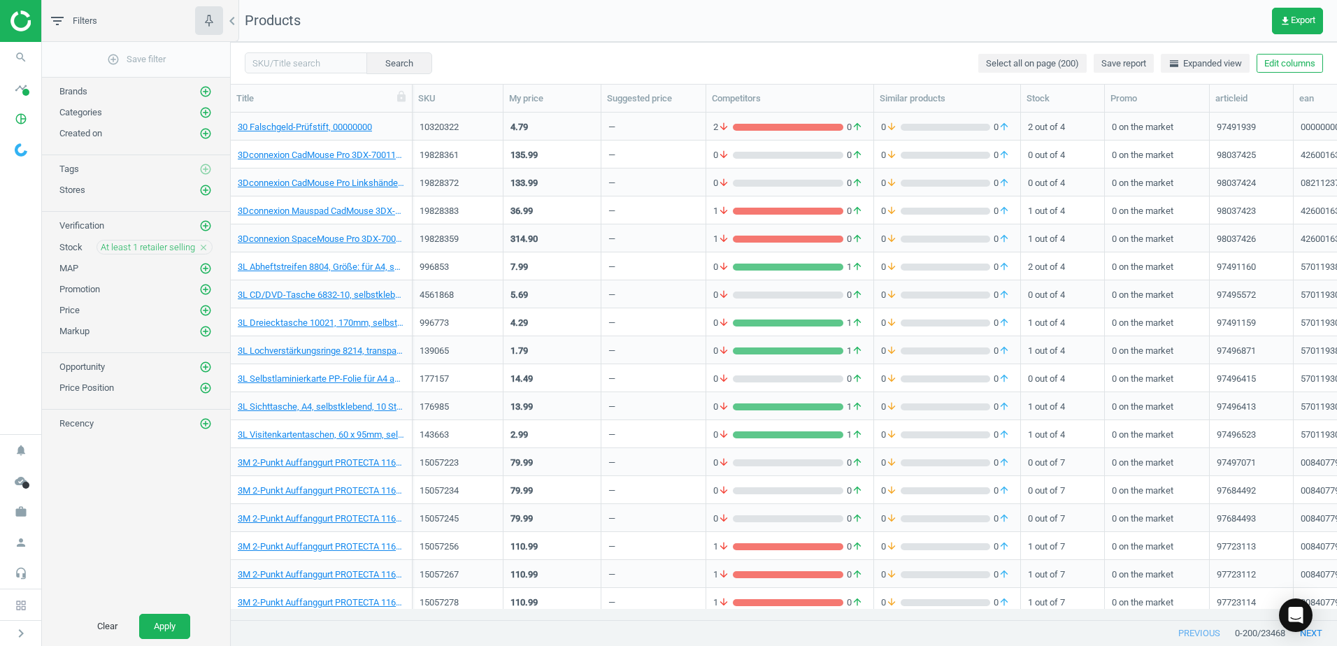
drag, startPoint x: 173, startPoint y: 624, endPoint x: 170, endPoint y: 613, distance: 10.9
click at [173, 624] on button "Apply" at bounding box center [164, 626] width 51 height 25
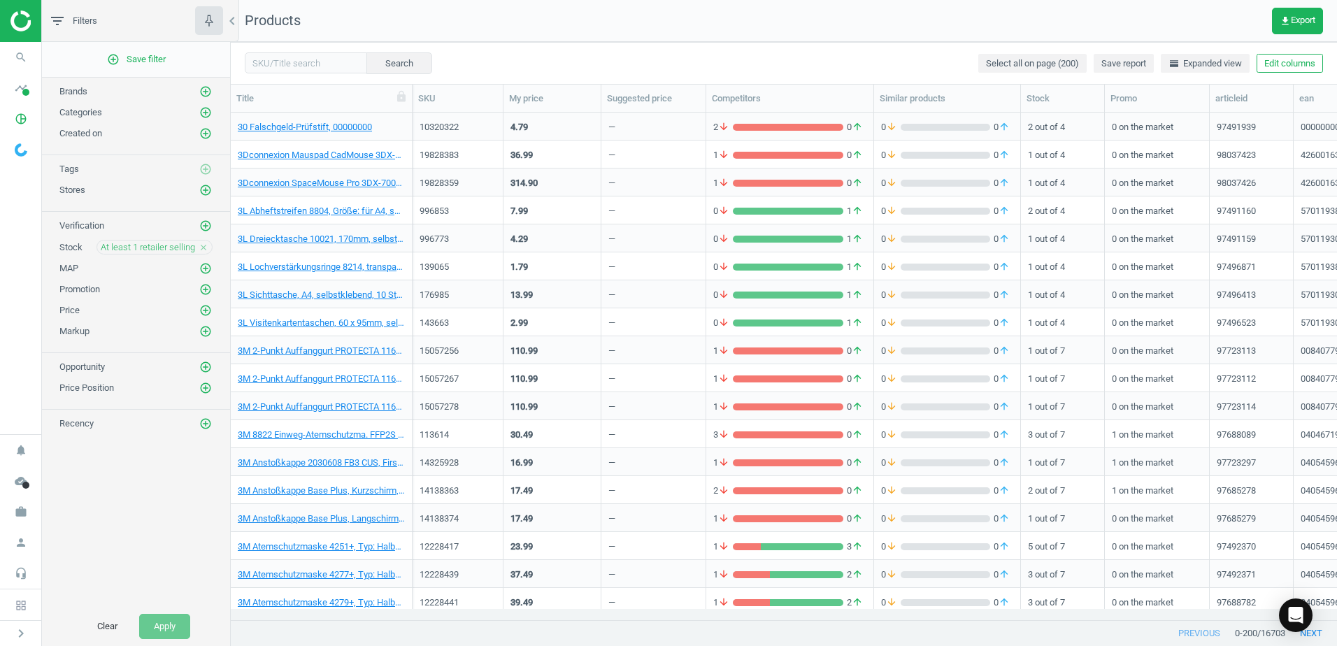
scroll to position [486, 1096]
click at [206, 423] on icon "add_circle_outline" at bounding box center [205, 423] width 13 height 13
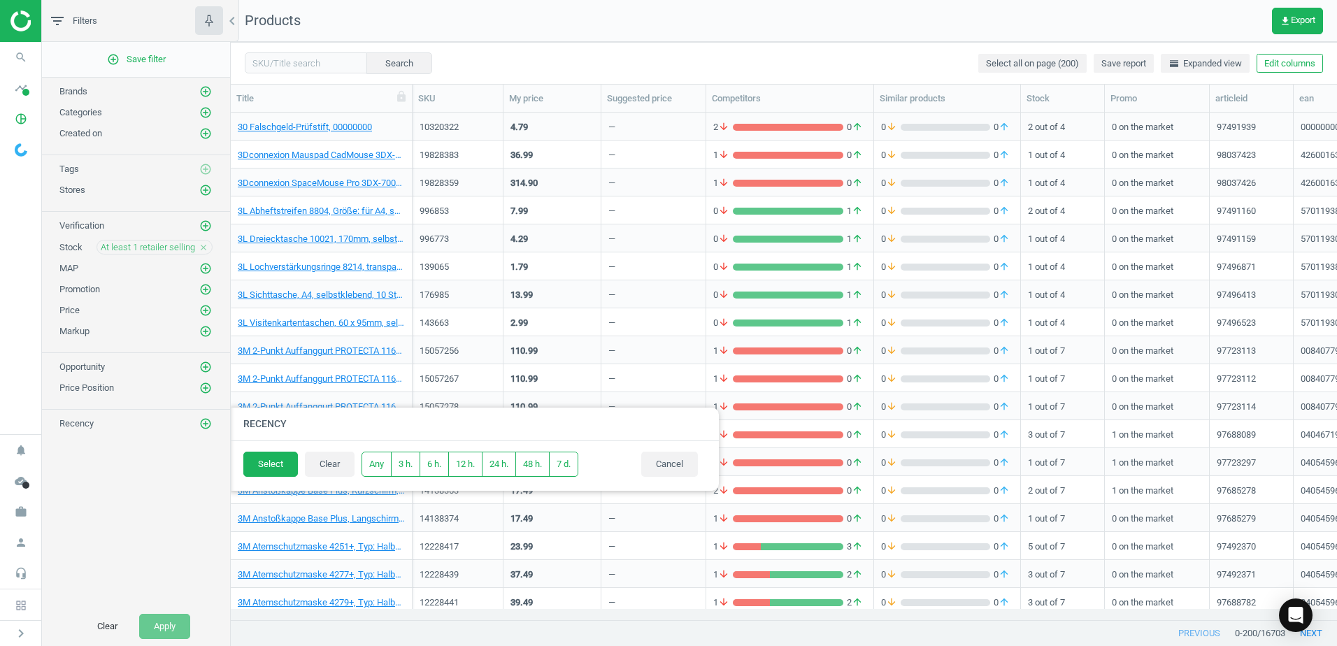
click at [575, 442] on div "Select Clear Any 3 h. 6 h. 12 h. 24 h. 48 h. 7 d. Cancel" at bounding box center [474, 466] width 490 height 50
click at [571, 462] on button "7 d." at bounding box center [563, 464] width 29 height 25
click at [262, 468] on button "Select" at bounding box center [270, 464] width 55 height 25
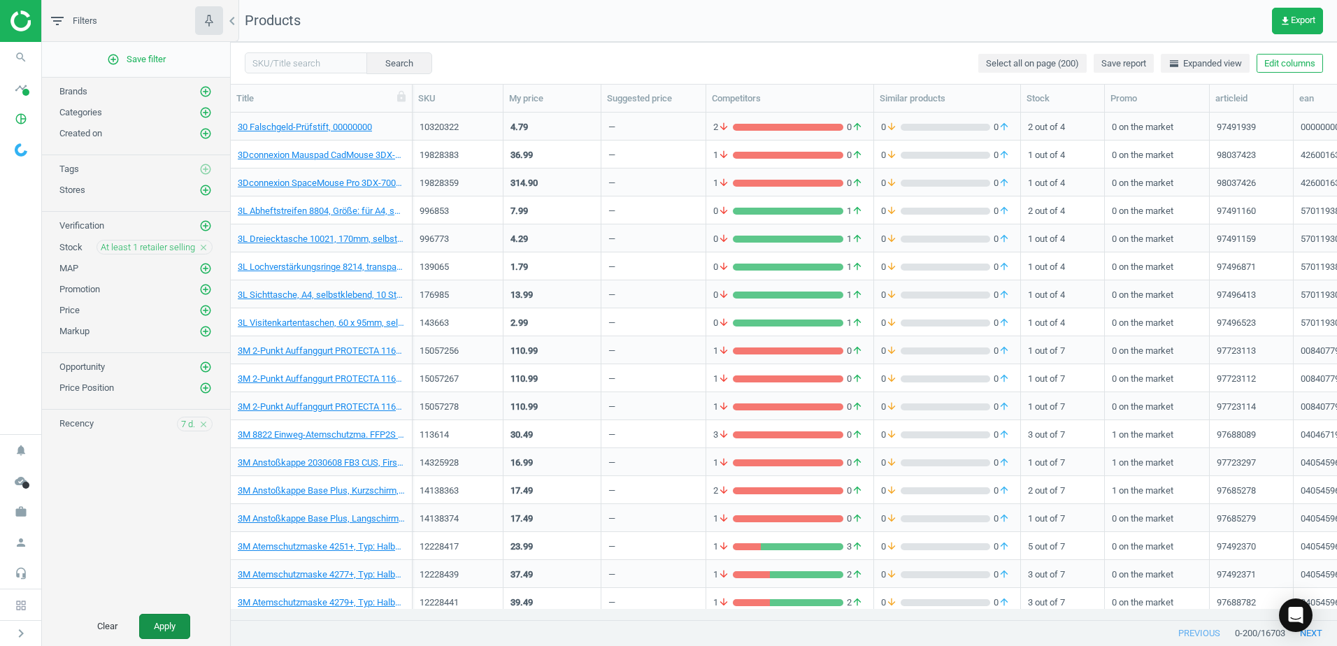
click at [171, 626] on button "Apply" at bounding box center [164, 626] width 51 height 25
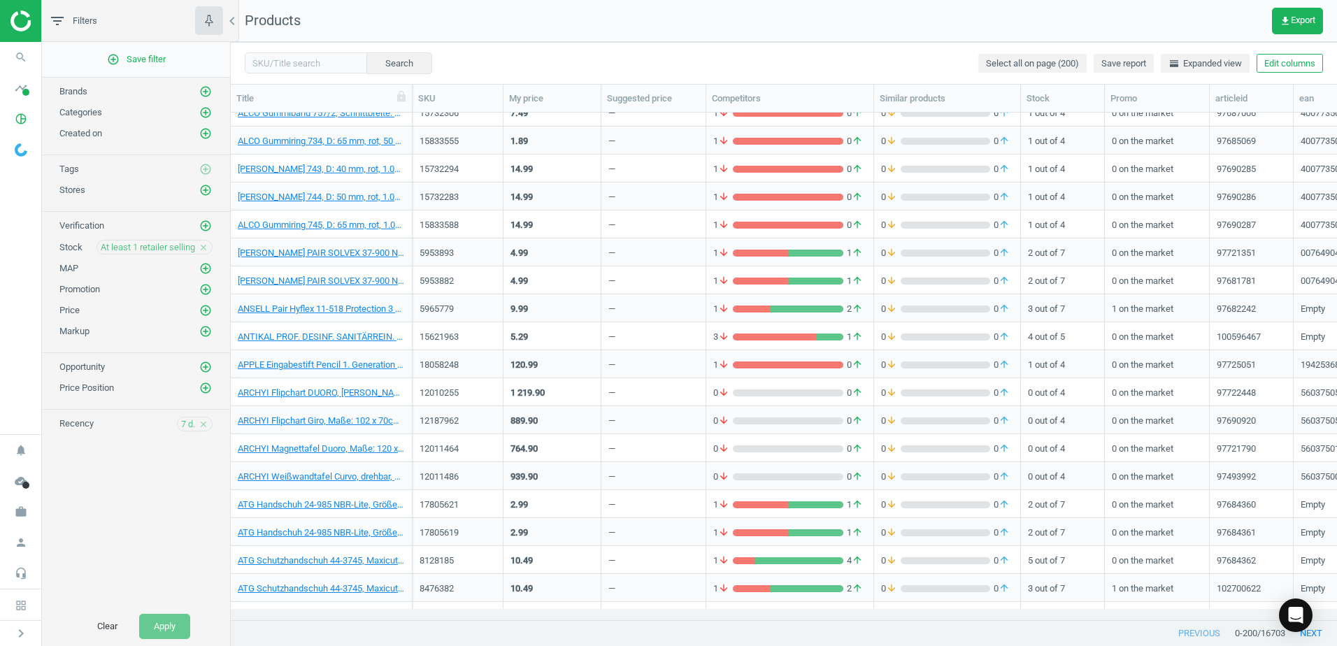
scroll to position [3916, 0]
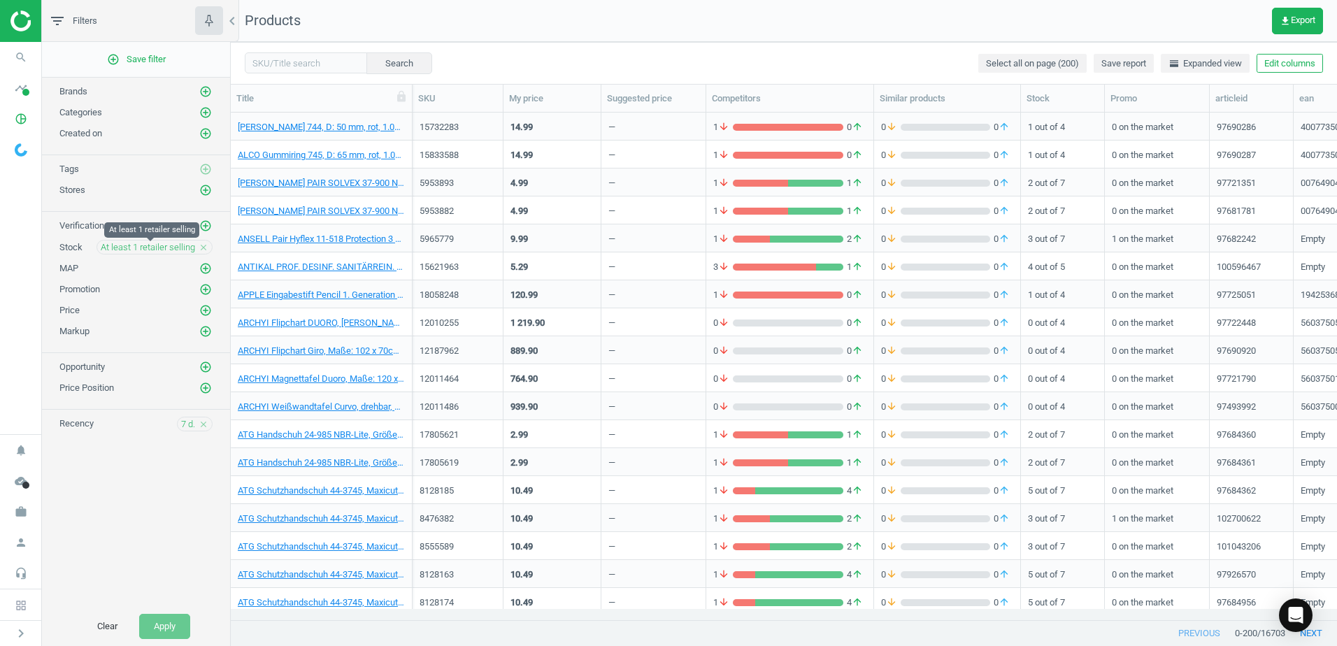
click at [155, 250] on span "At least 1 retailer selling" at bounding box center [148, 247] width 94 height 13
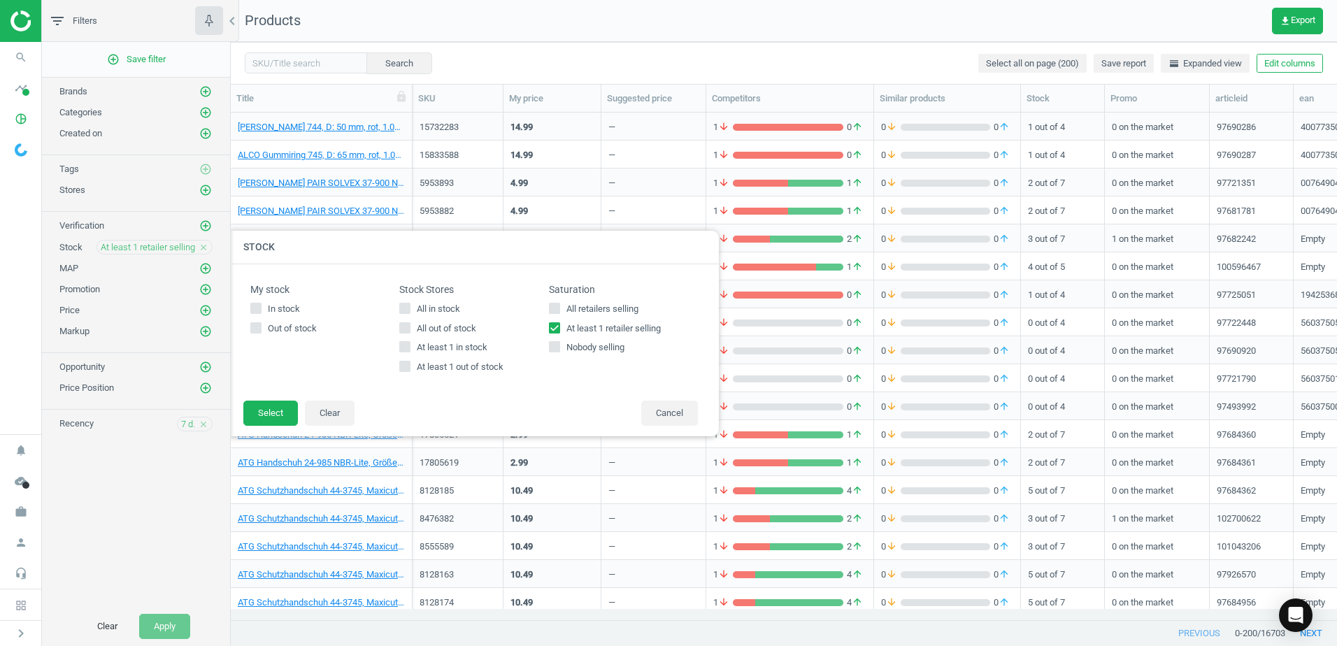
click at [273, 306] on span "In stock" at bounding box center [284, 309] width 38 height 13
drag, startPoint x: 273, startPoint y: 306, endPoint x: 257, endPoint y: 302, distance: 16.5
click at [257, 303] on icon at bounding box center [255, 308] width 11 height 11
click at [257, 303] on input "In stock" at bounding box center [256, 307] width 9 height 9
checkbox input "true"
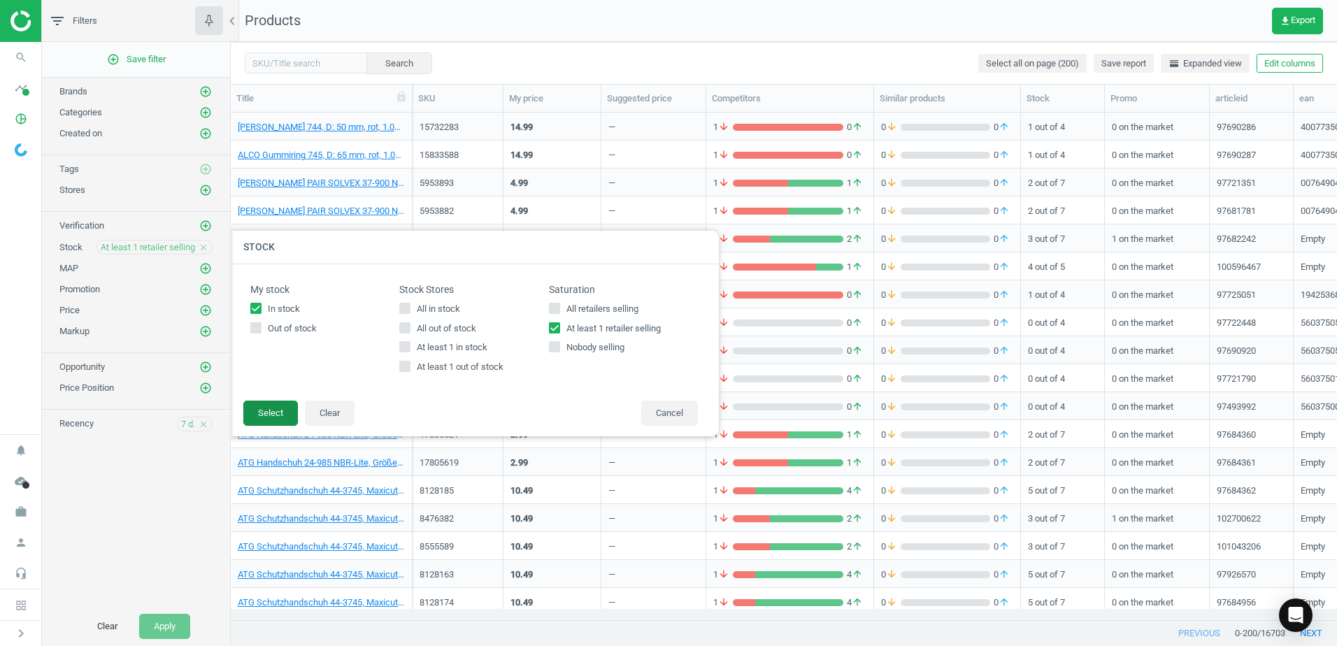
click at [262, 410] on button "Select" at bounding box center [270, 413] width 55 height 25
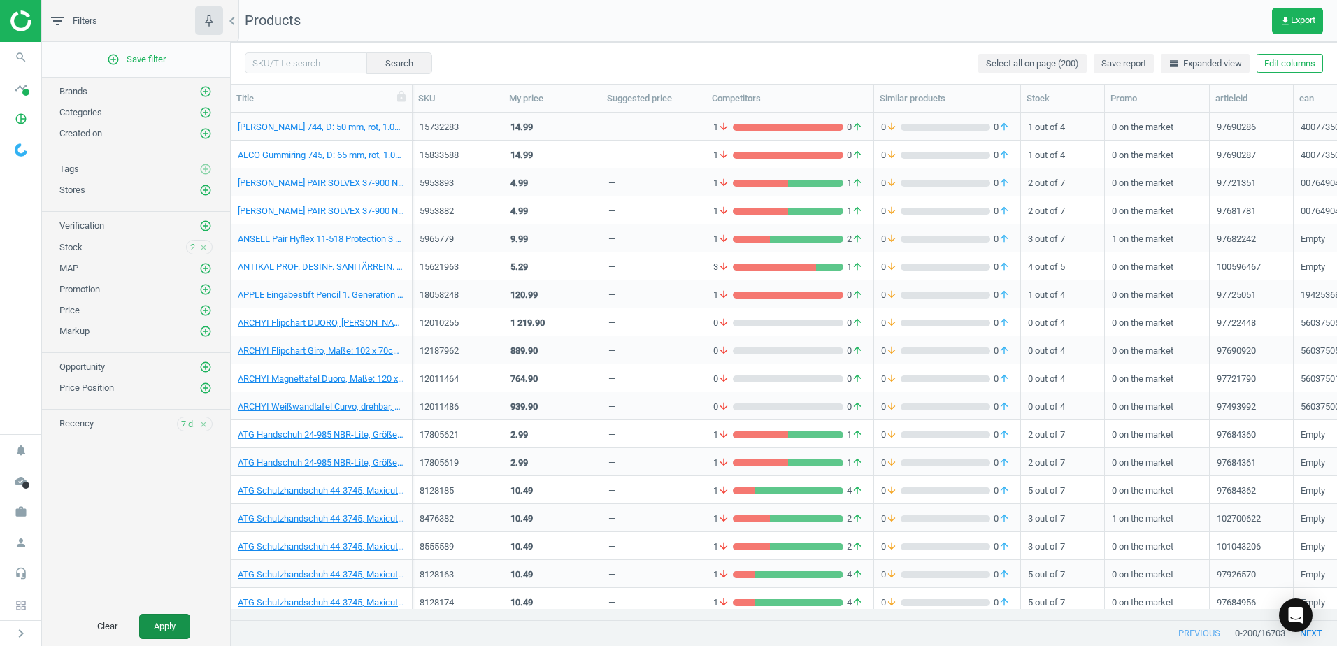
click at [176, 627] on button "Apply" at bounding box center [164, 626] width 51 height 25
click at [194, 248] on span "2" at bounding box center [192, 247] width 5 height 13
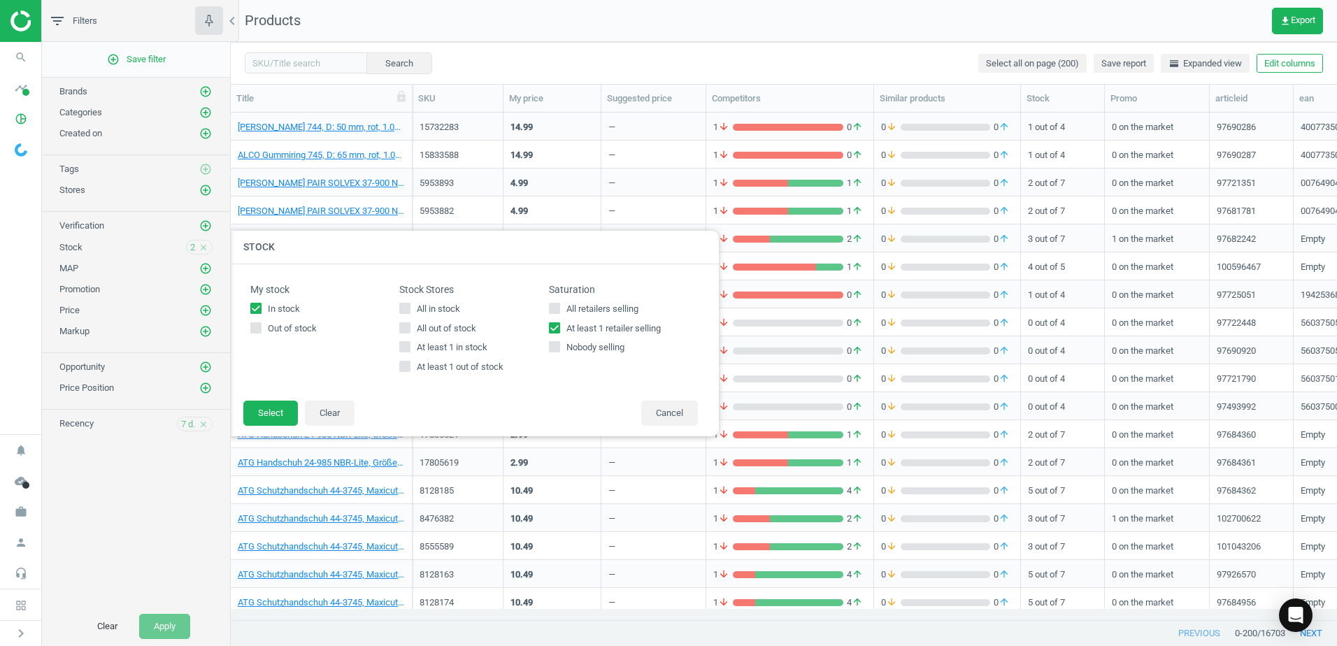
click at [266, 303] on span "In stock" at bounding box center [284, 309] width 38 height 13
click at [261, 303] on input "In stock" at bounding box center [256, 307] width 9 height 9
checkbox input "false"
click at [462, 349] on span "At least 1 in stock" at bounding box center [452, 347] width 76 height 13
click at [410, 349] on input "At least 1 in stock" at bounding box center [405, 347] width 9 height 9
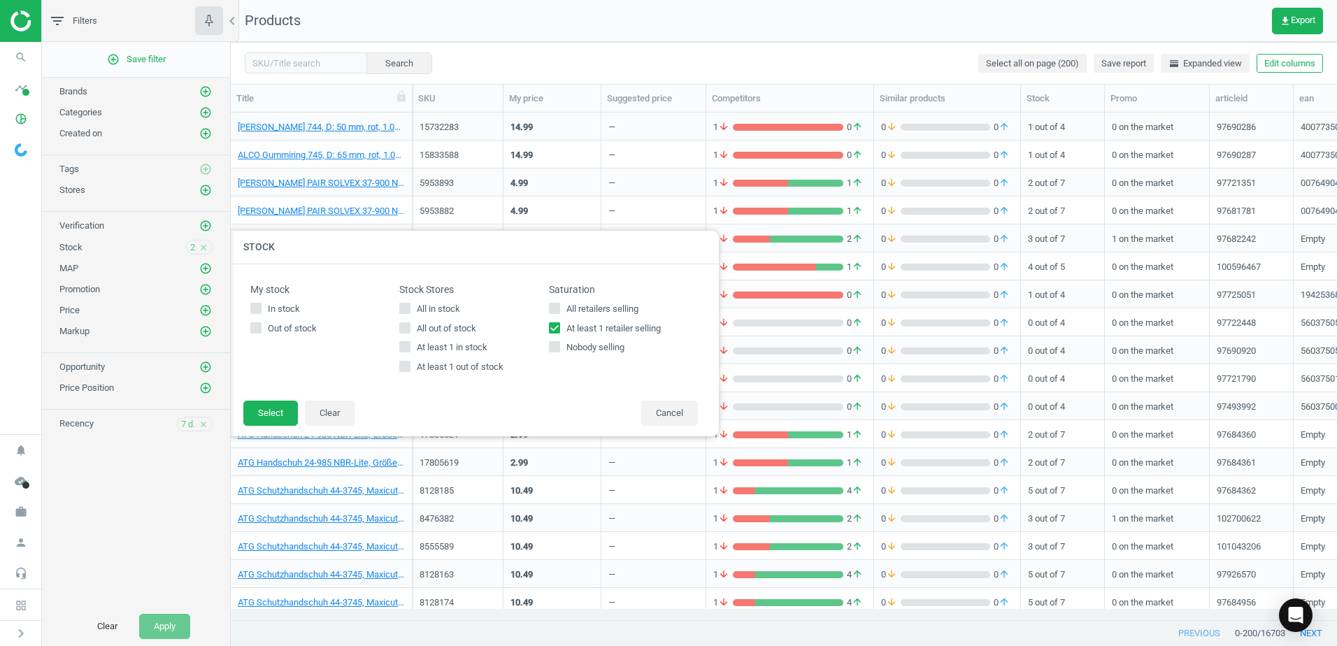
checkbox input "true"
click at [271, 408] on button "Select" at bounding box center [270, 413] width 55 height 25
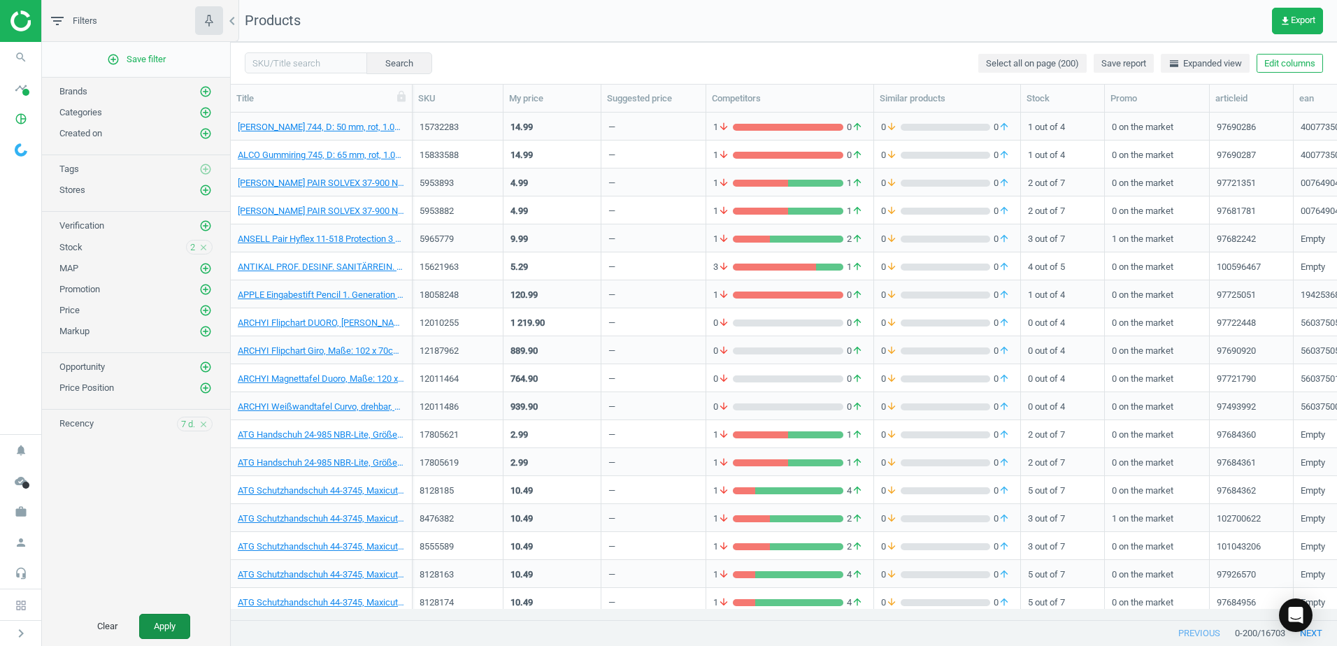
click at [165, 622] on button "Apply" at bounding box center [164, 626] width 51 height 25
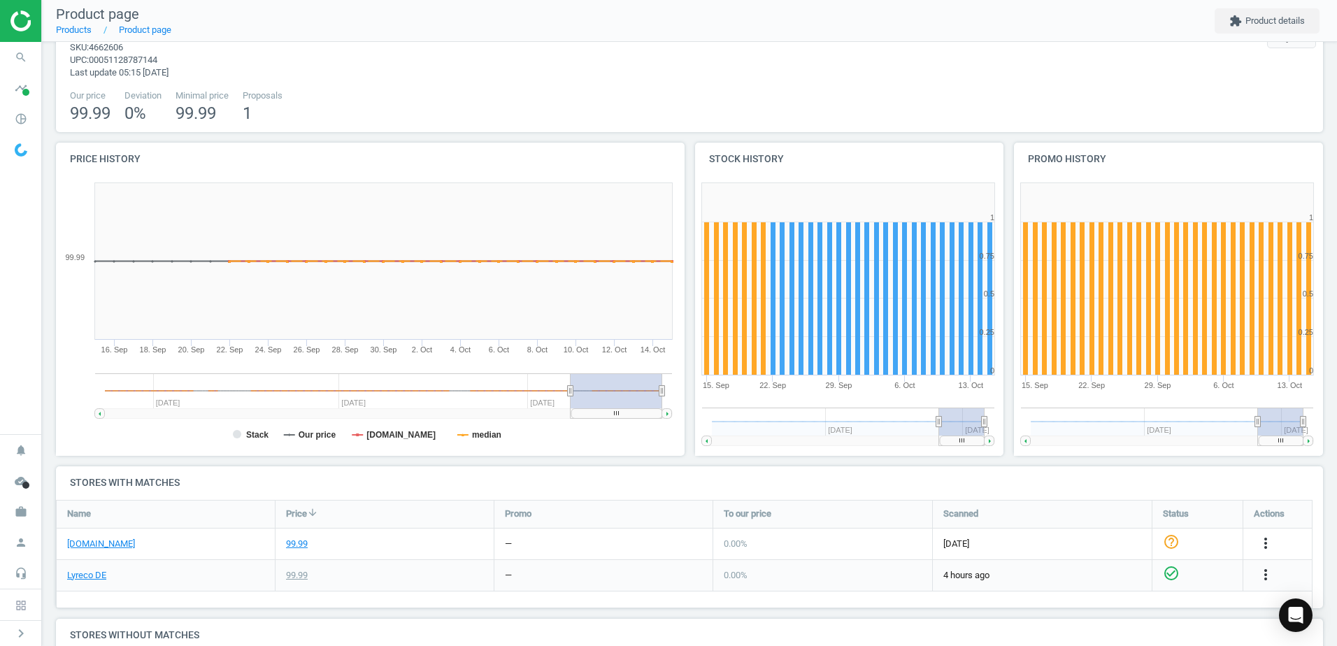
scroll to position [140, 0]
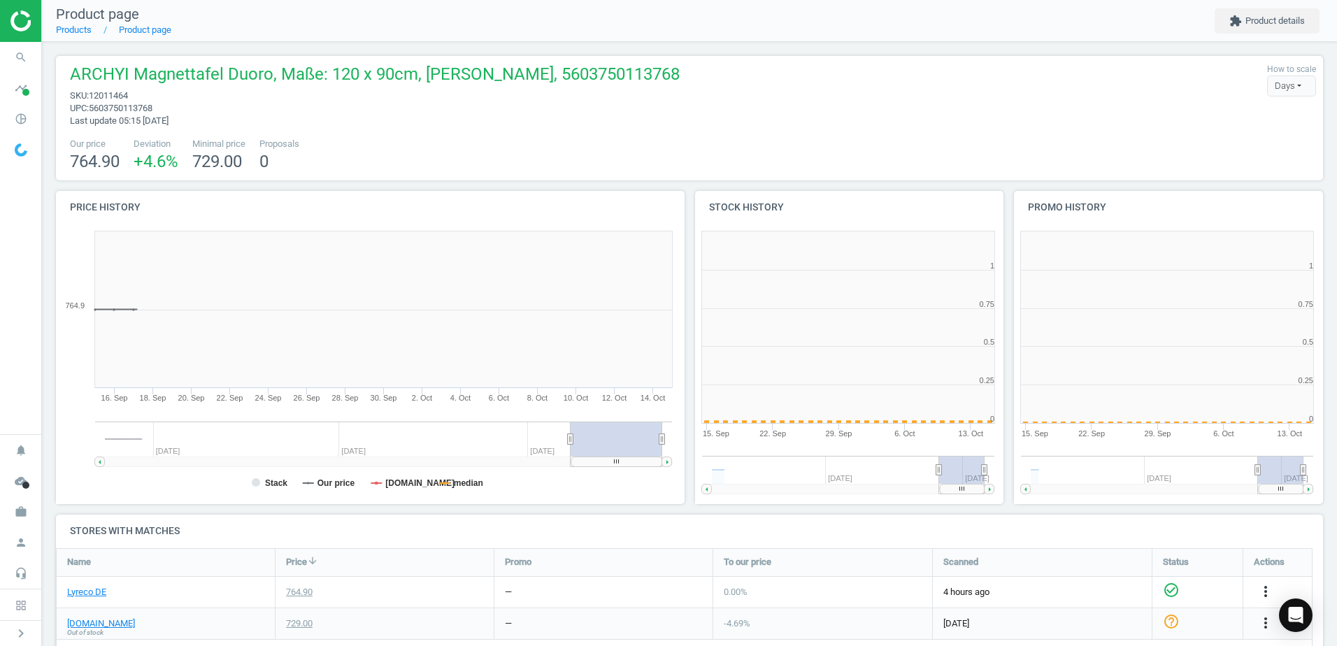
scroll to position [301, 328]
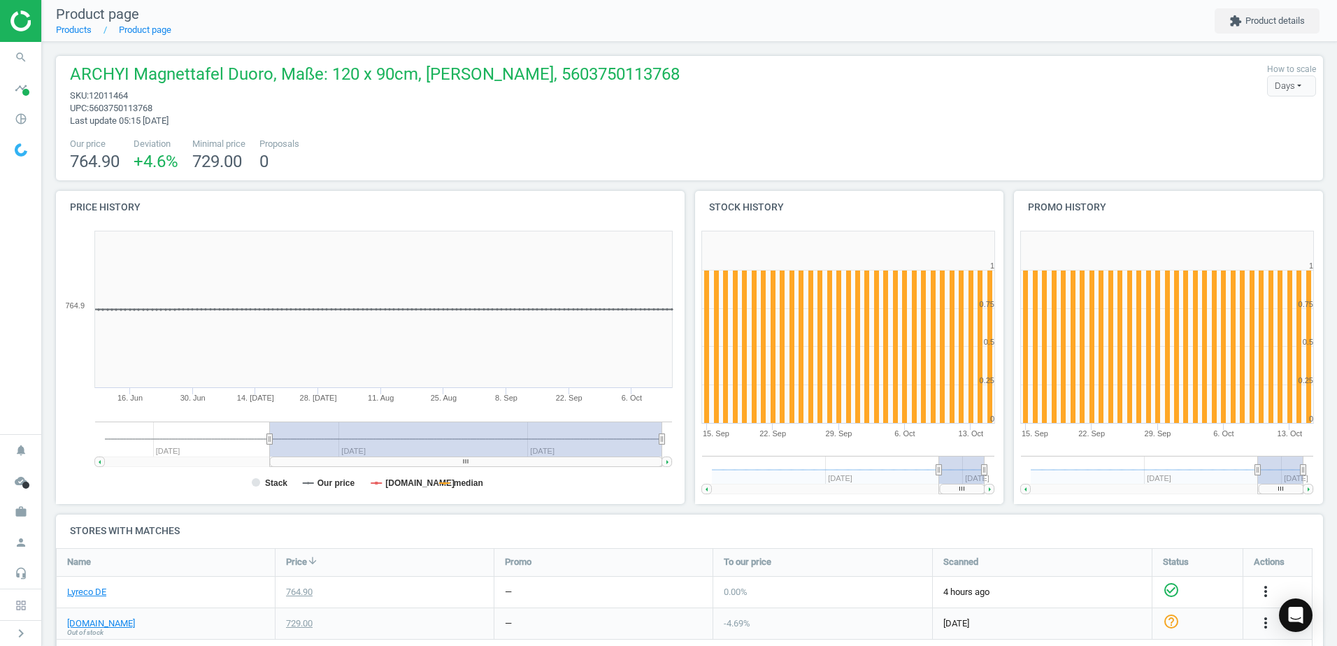
drag, startPoint x: 567, startPoint y: 439, endPoint x: 50, endPoint y: 562, distance: 531.2
click at [50, 562] on div "ARCHYI Magnettafel Duoro, Maße: 120 x 90cm, [PERSON_NAME], 5603750113768 sku : …" at bounding box center [689, 448] width 1295 height 812
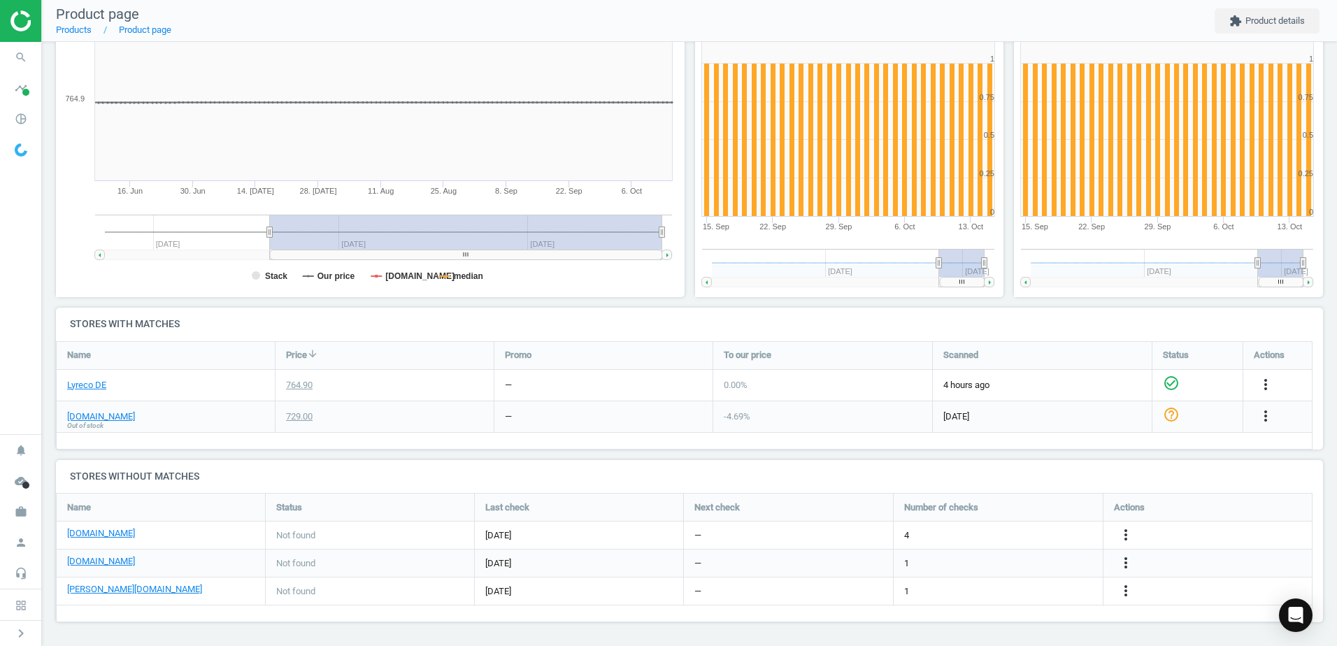
scroll to position [208, 0]
